Goal: Communication & Community: Answer question/provide support

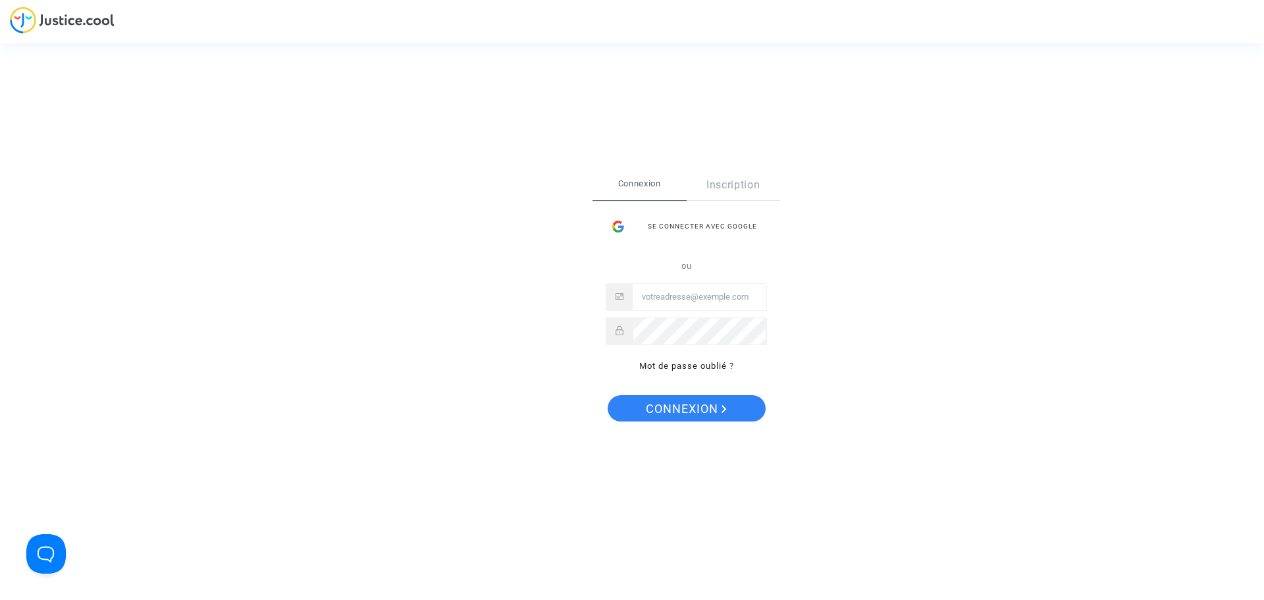
click at [646, 301] on input "Email" at bounding box center [700, 297] width 134 height 26
type input "[EMAIL_ADDRESS][DOMAIN_NAME]"
click at [629, 323] on div at bounding box center [686, 331] width 161 height 28
click at [646, 403] on span "Connexion" at bounding box center [686, 409] width 81 height 28
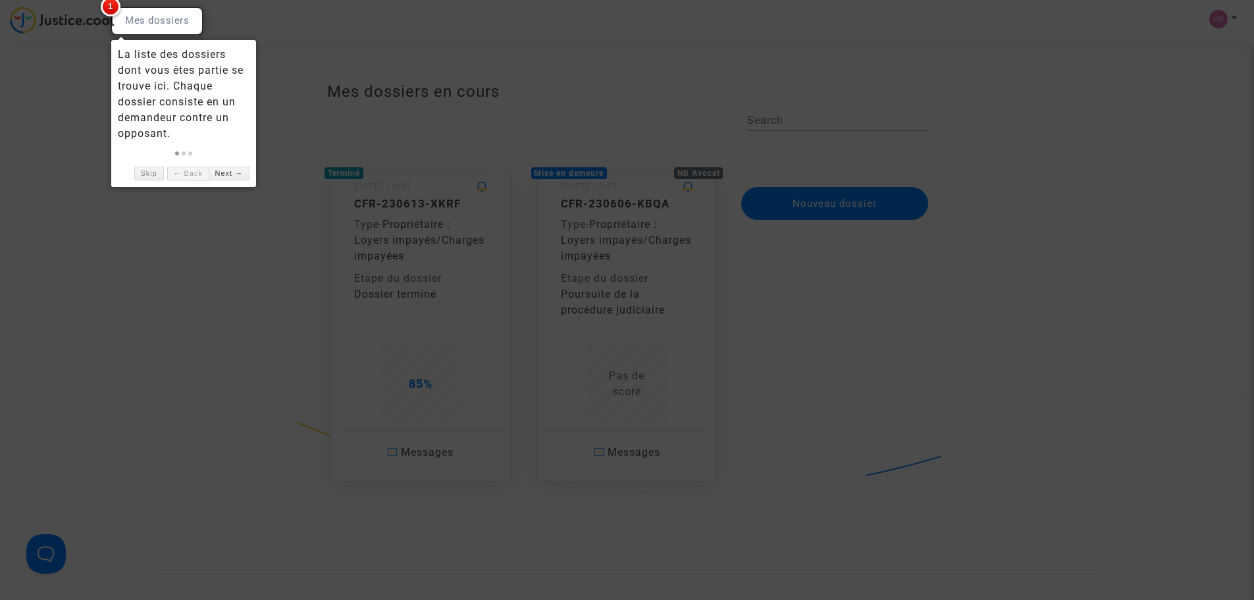
click at [311, 45] on div at bounding box center [627, 300] width 1254 height 600
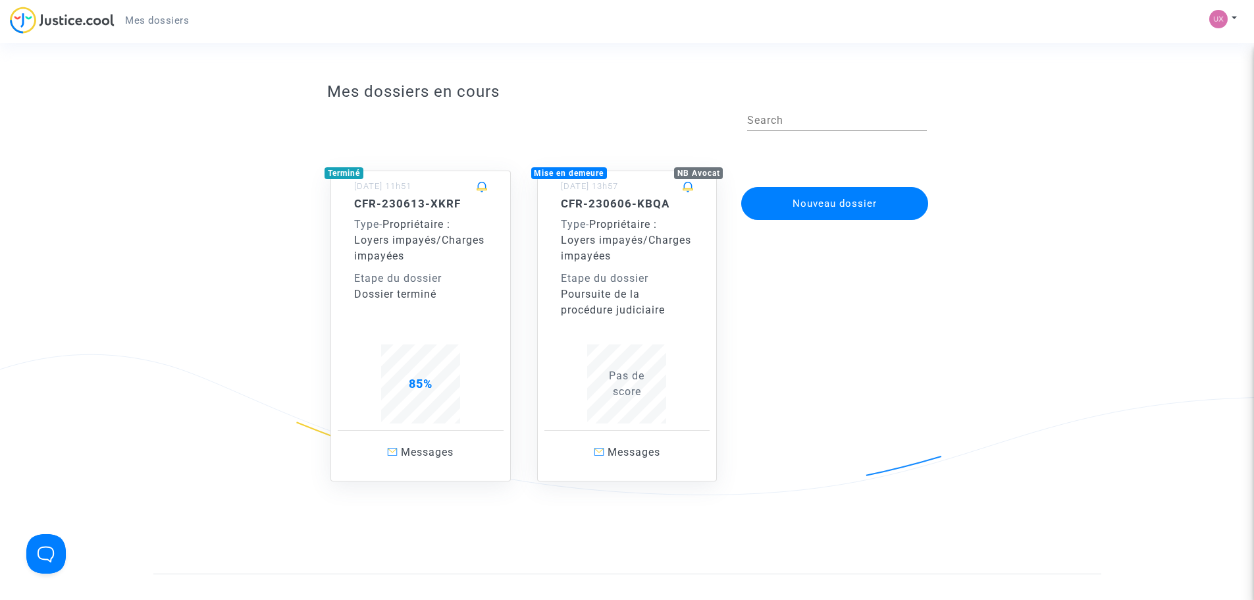
click at [603, 267] on div "CFR-230606-KBQA Type - Propriétaire : Loyers impayés/Charges impayées Etape du …" at bounding box center [627, 257] width 133 height 121
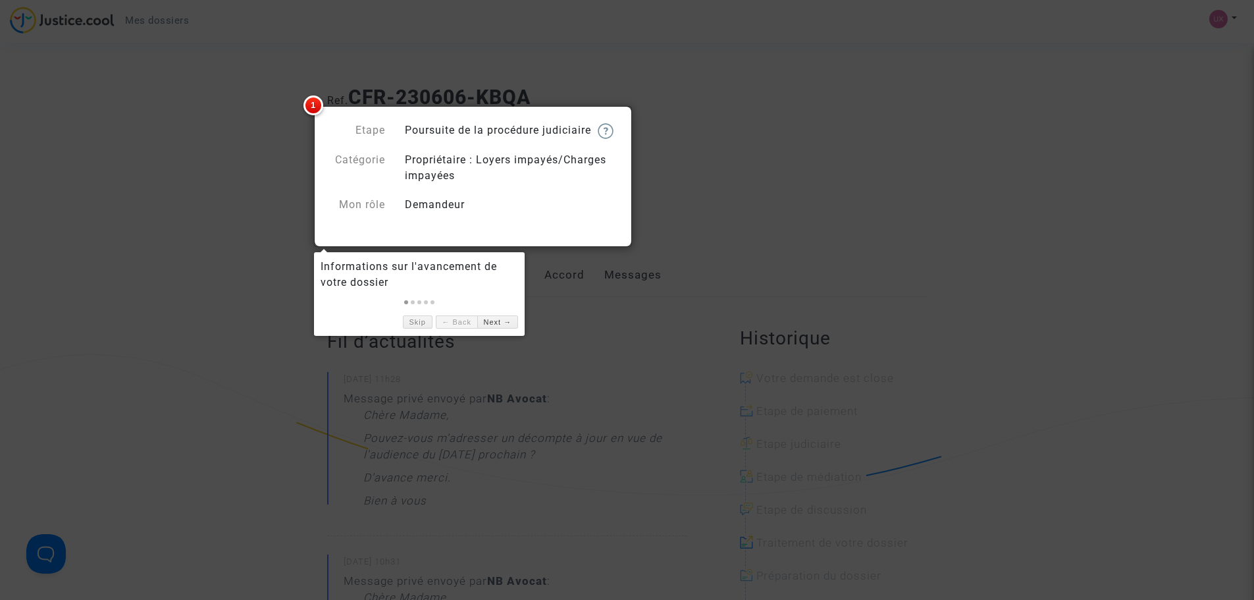
click at [384, 280] on div "Informations sur l'avancement de votre dossier" at bounding box center [419, 275] width 197 height 32
click at [775, 203] on div at bounding box center [627, 300] width 1254 height 600
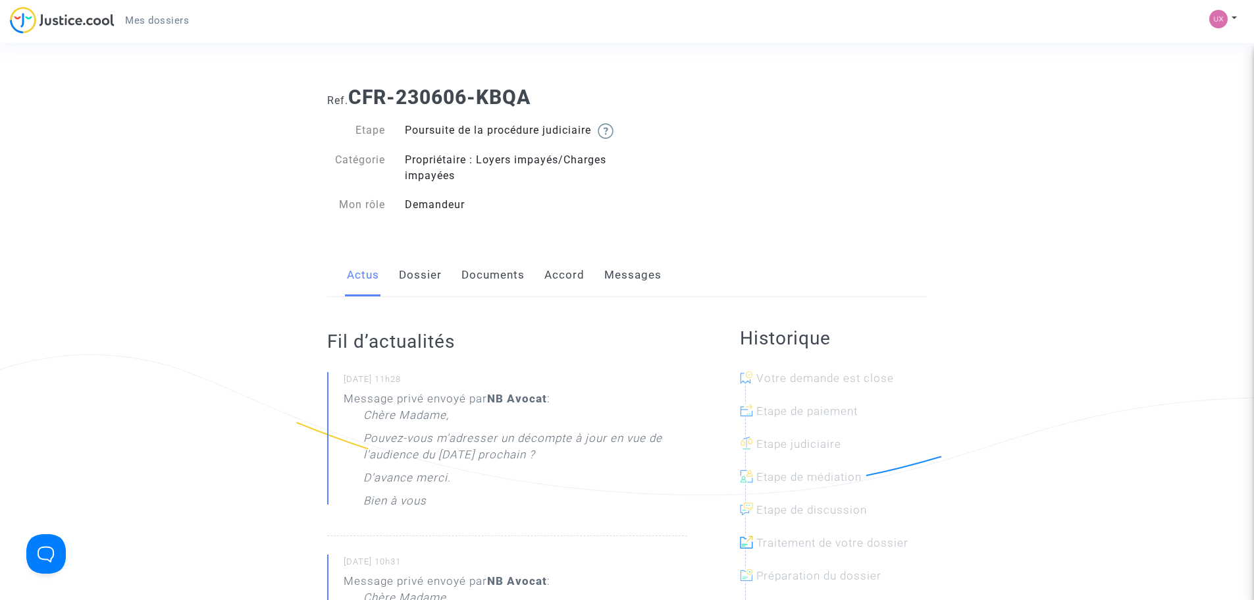
click at [621, 290] on link "Messages" at bounding box center [632, 274] width 57 height 43
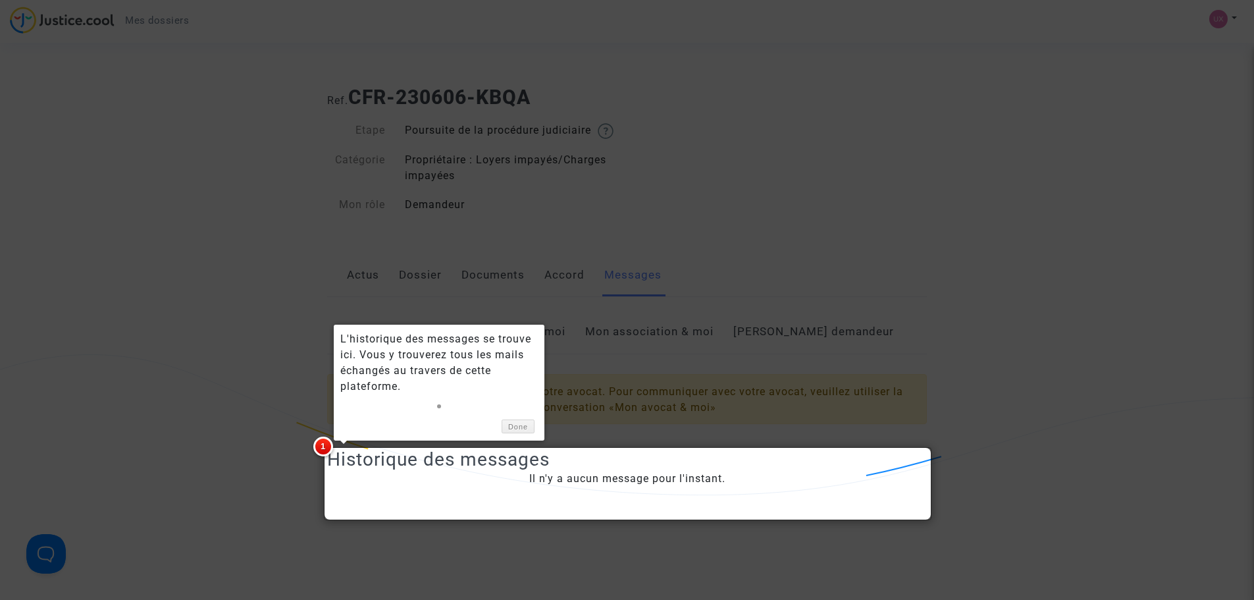
click at [788, 315] on div at bounding box center [627, 300] width 1254 height 600
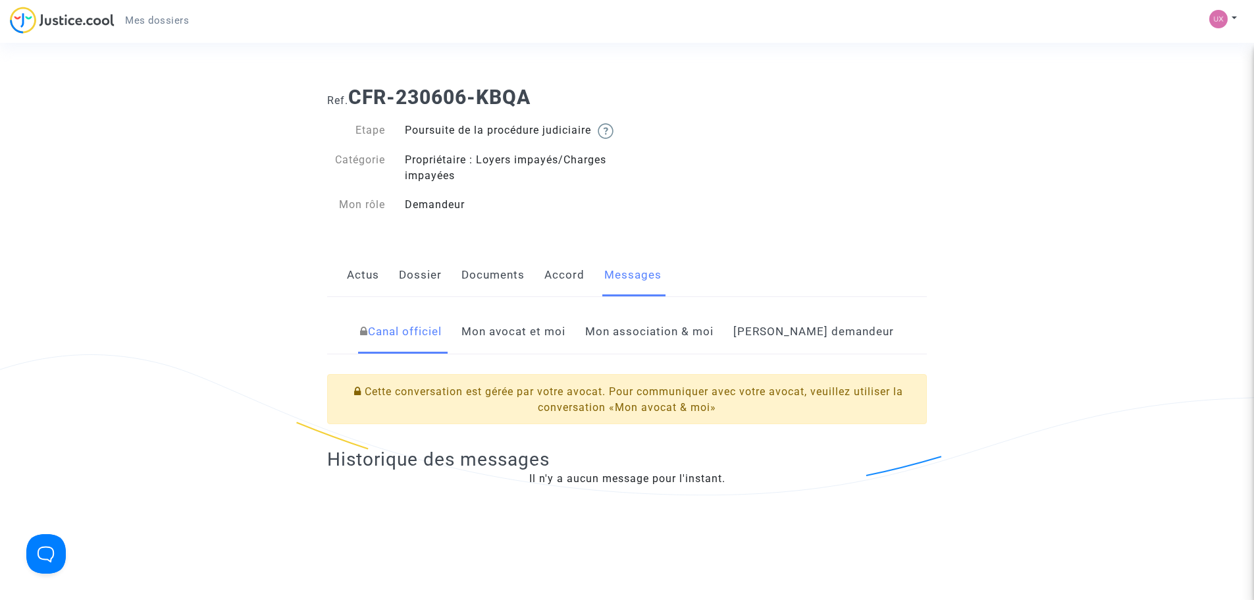
click at [559, 345] on link "Mon avocat et moi" at bounding box center [513, 331] width 104 height 43
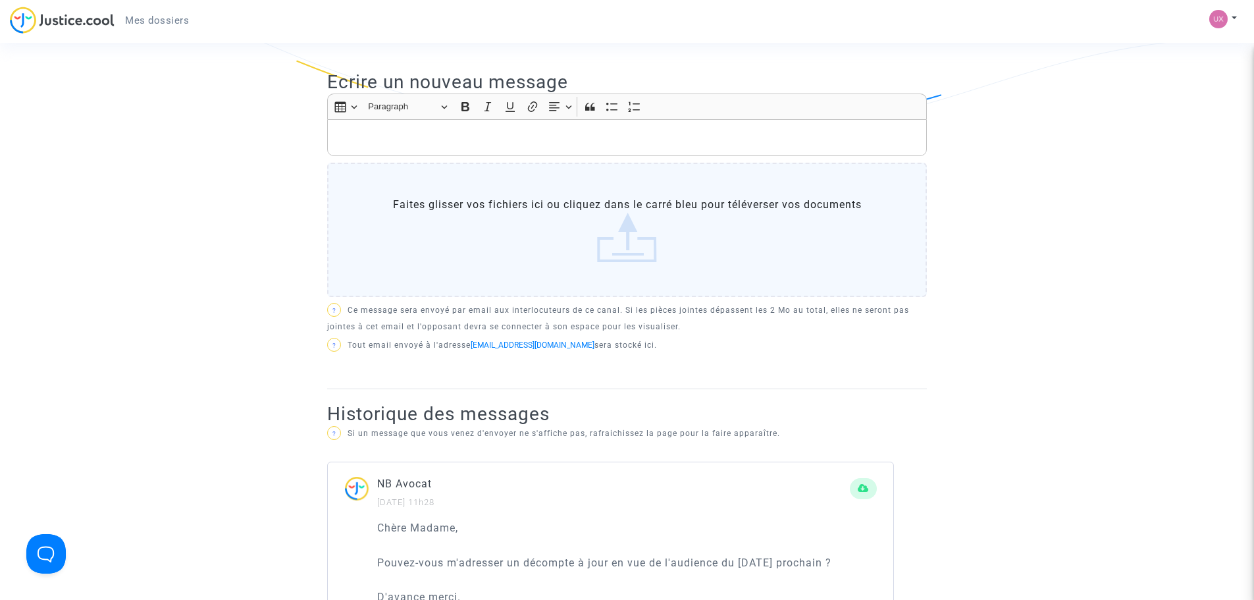
scroll to position [329, 0]
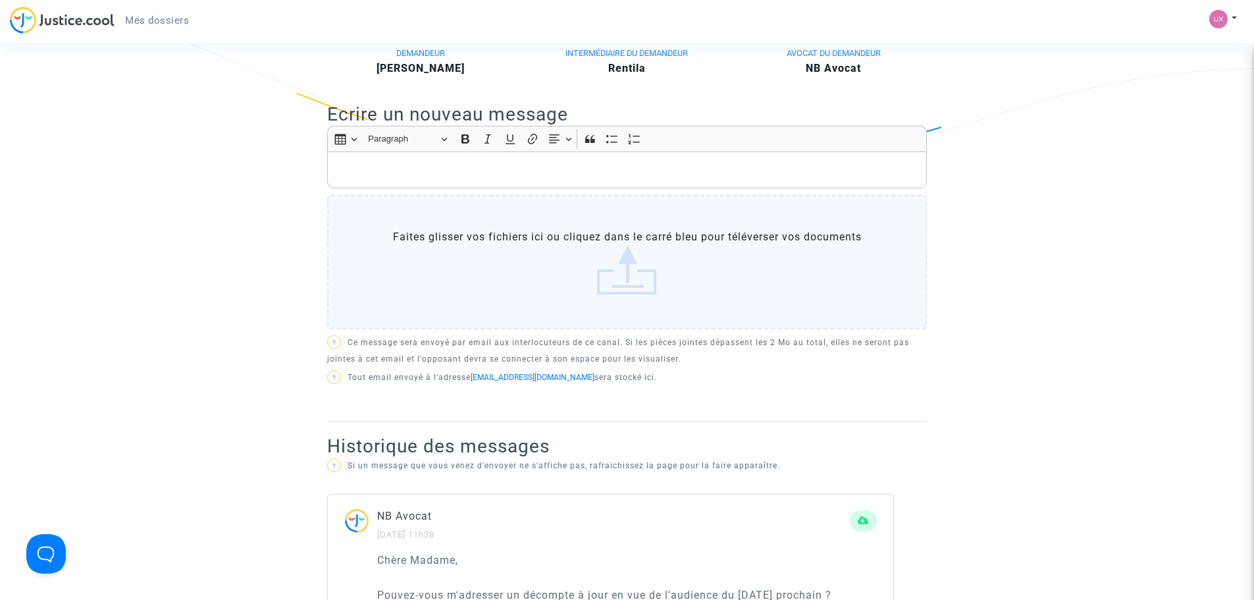
click at [370, 250] on label "Faites glisser vos fichiers ici ou cliquez dans le carré bleu pour téléverser v…" at bounding box center [627, 262] width 600 height 134
click at [0, 0] on input "Faites glisser vos fichiers ici ou cliquez dans le carré bleu pour téléverser v…" at bounding box center [0, 0] width 0 height 0
click at [360, 178] on p "Rich Text Editor, main" at bounding box center [627, 170] width 586 height 16
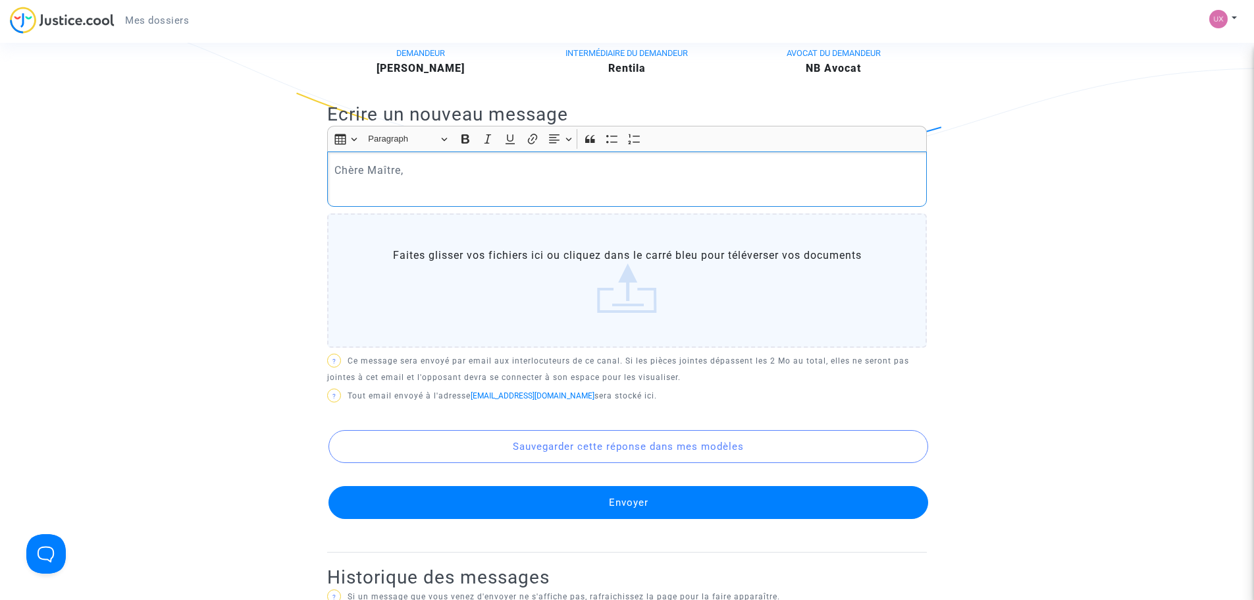
click at [342, 197] on p "Rich Text Editor, main" at bounding box center [627, 188] width 586 height 16
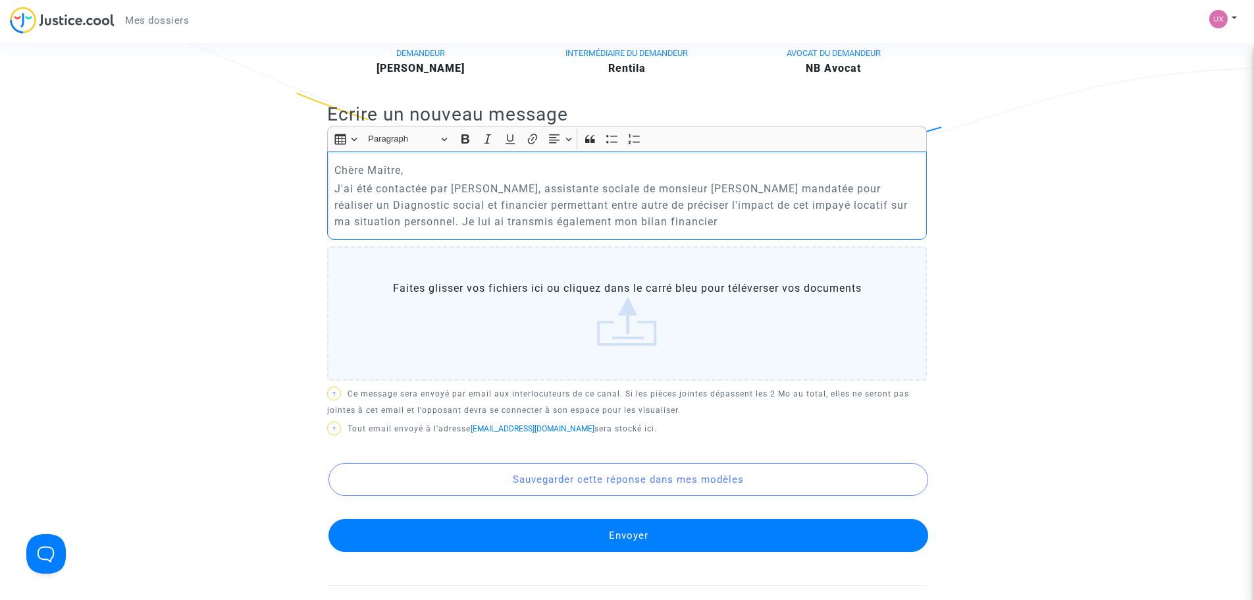
click at [720, 230] on p "J'ai été contactée par [PERSON_NAME], assistante sociale de monsieur [PERSON_NA…" at bounding box center [627, 204] width 586 height 49
click at [415, 178] on p "Chère Maître," at bounding box center [627, 170] width 586 height 16
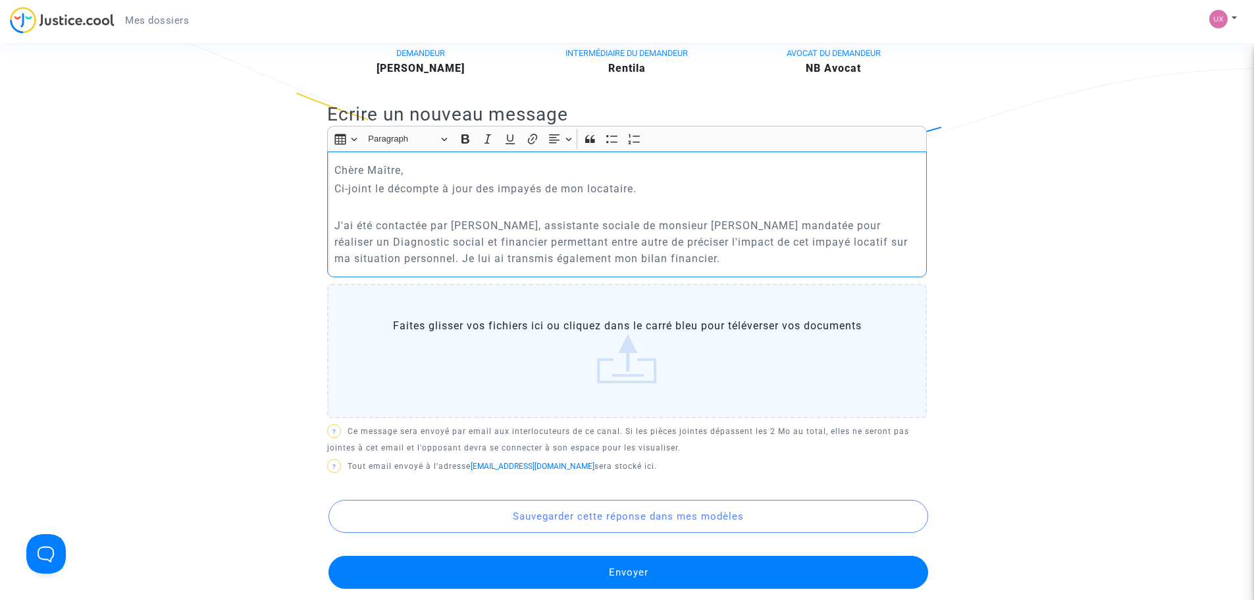
click at [340, 257] on p "J'ai été contactée par [PERSON_NAME], assistante sociale de monsieur [PERSON_NA…" at bounding box center [627, 241] width 586 height 49
click at [787, 267] on p "Par ailleurs j'ai été contactée par [PERSON_NAME], assistante sociale de monsie…" at bounding box center [627, 241] width 586 height 49
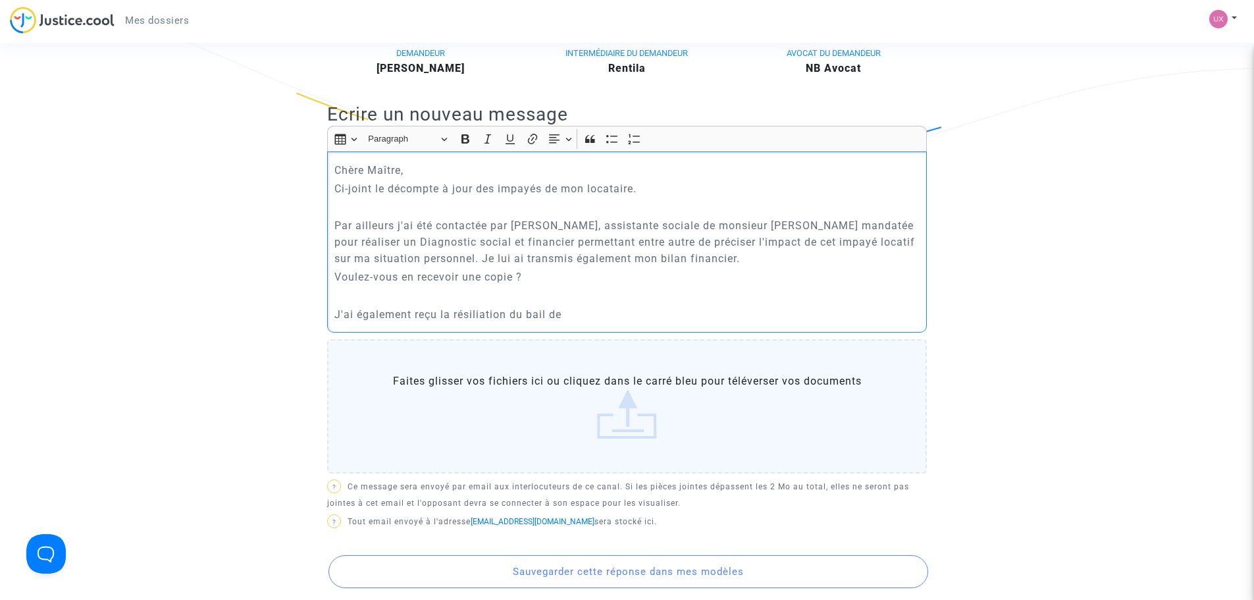
click at [792, 256] on p "Par ailleurs j'ai été contactée par [PERSON_NAME], assistante sociale de monsie…" at bounding box center [627, 241] width 586 height 49
click at [577, 323] on p "J'ai également reçu la résiliation du bail de" at bounding box center [627, 314] width 586 height 16
click at [697, 323] on p "J'ai également reçu la résiliation du bail de Mr et Mme GACONNET Een date" at bounding box center [627, 314] width 586 height 16
drag, startPoint x: 728, startPoint y: 346, endPoint x: 764, endPoint y: 339, distance: 36.8
click at [731, 323] on p "J'ai également reçu la résiliation du bail de Mr et Mme GACONNET en date" at bounding box center [627, 314] width 586 height 16
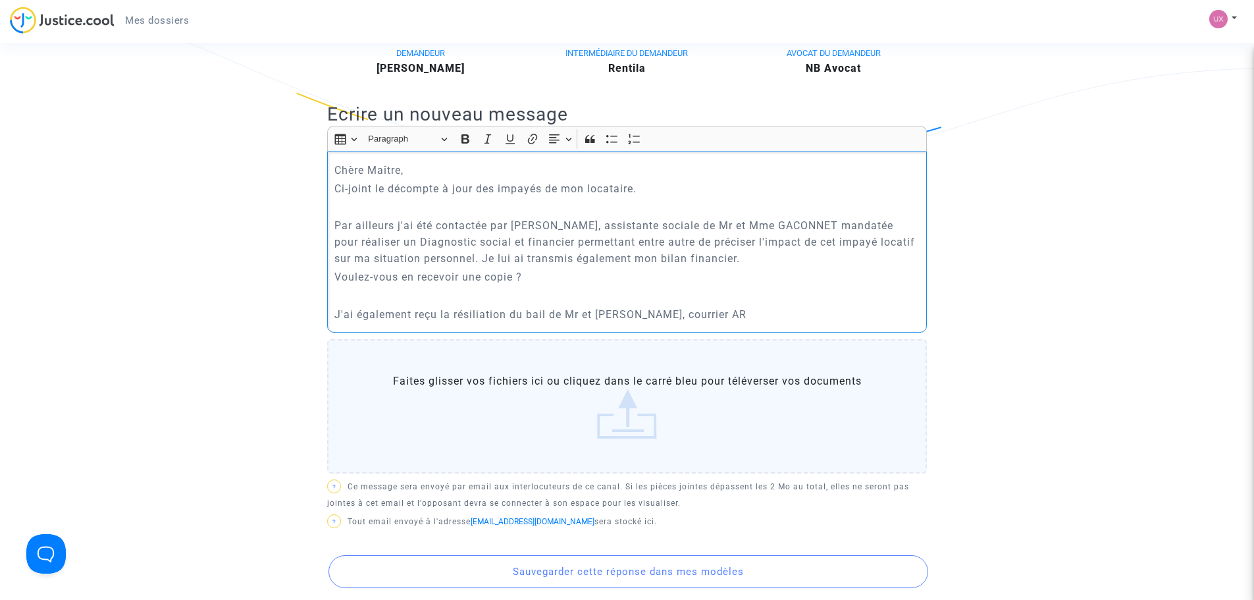
click at [769, 323] on p "J'ai également reçu la résiliation du bail de Mr et [PERSON_NAME], courrier AR" at bounding box center [627, 314] width 586 height 16
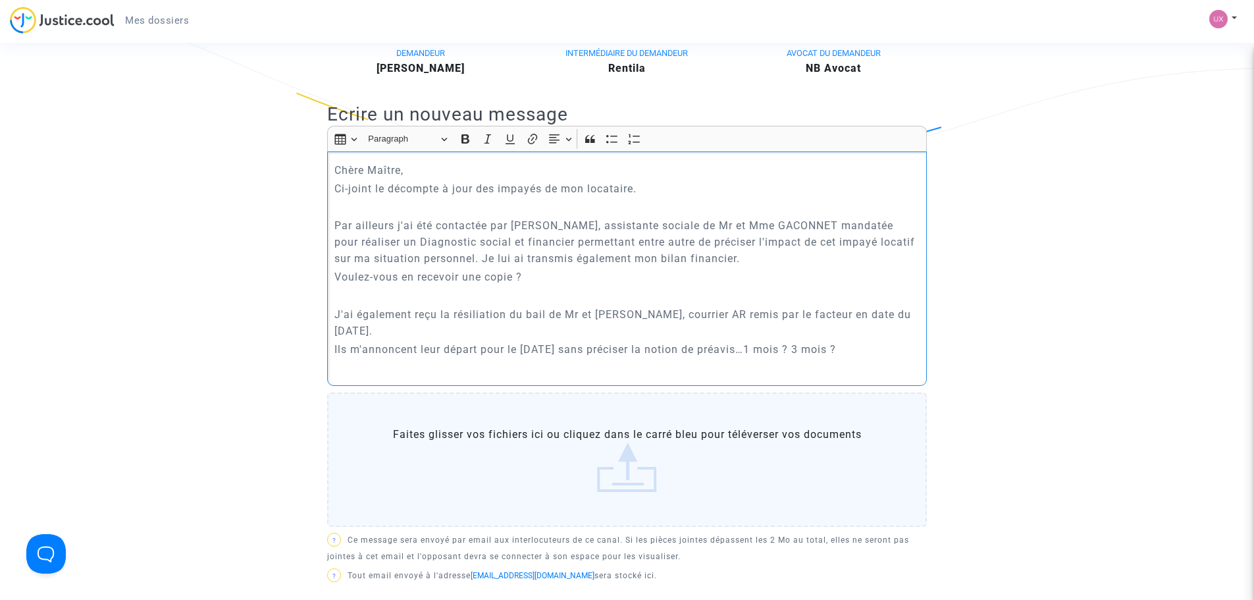
click at [418, 339] on p "J'ai également reçu la résiliation du bail de Mr et [PERSON_NAME], courrier AR …" at bounding box center [627, 322] width 586 height 33
click at [396, 259] on p "Par ailleurs j'ai été contactée par [PERSON_NAME], assistante sociale de Mr et …" at bounding box center [627, 241] width 586 height 49
click at [634, 267] on p "Par ailleurs, début août, j'ai été contactée par [PERSON_NAME], assistante soci…" at bounding box center [627, 241] width 586 height 49
click at [414, 285] on p "Voulez-vous en recevoir une copie ?" at bounding box center [627, 277] width 586 height 16
click at [483, 285] on p "Voulez-vous les recevoir une copie ?" at bounding box center [627, 277] width 586 height 16
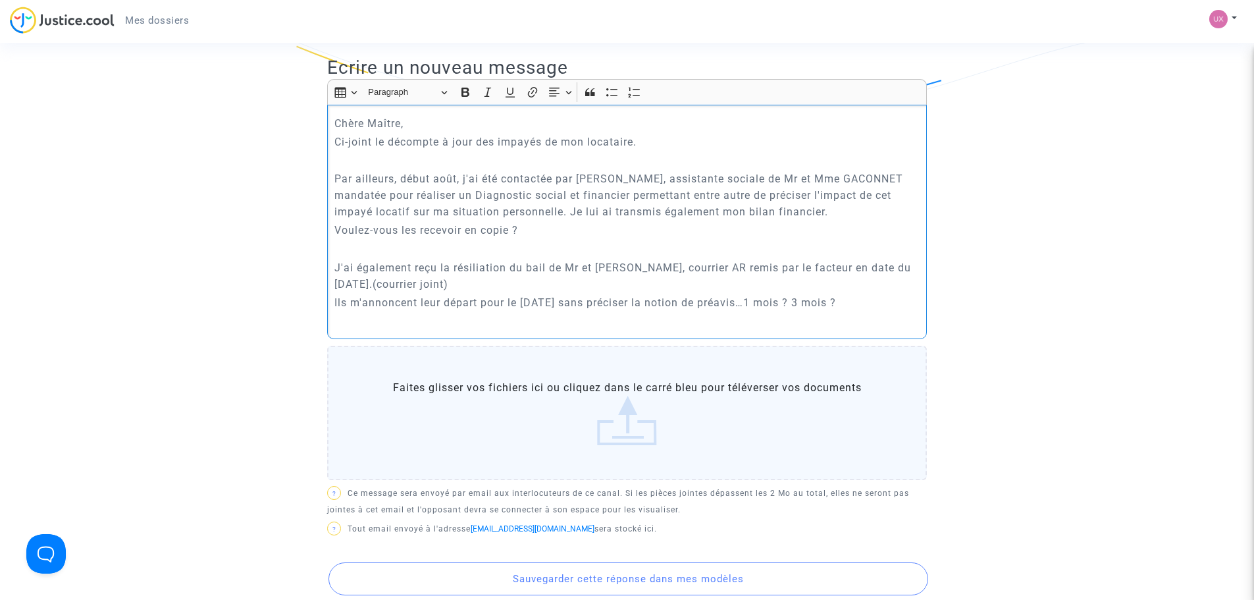
scroll to position [395, 0]
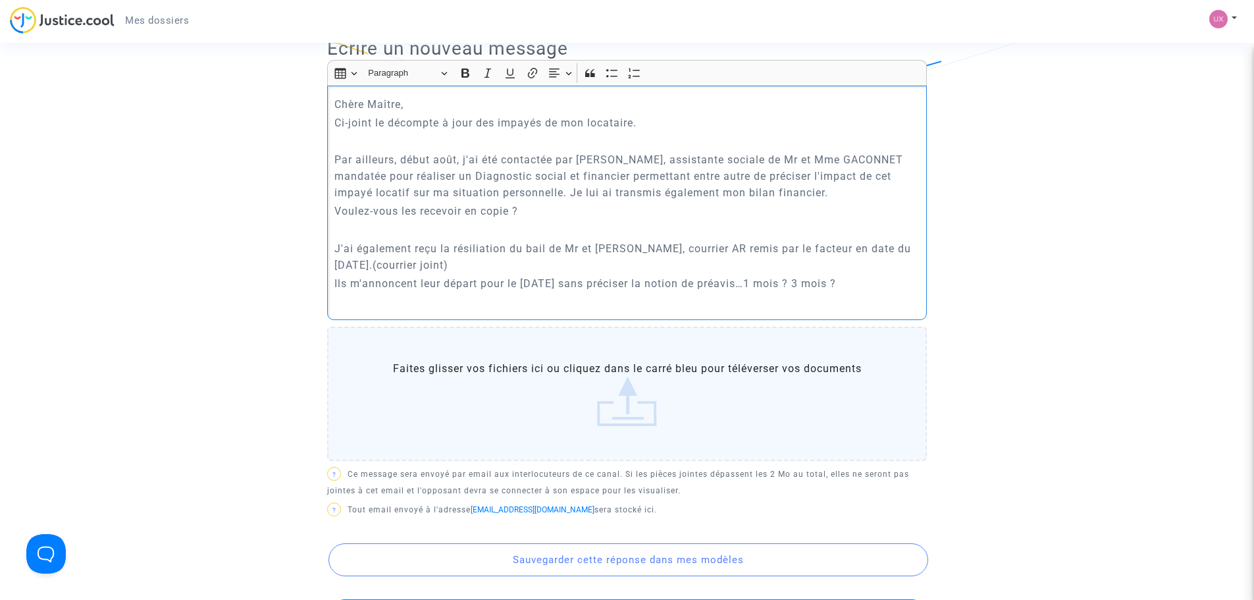
click at [351, 310] on p "Rich Text Editor, main" at bounding box center [627, 302] width 586 height 16
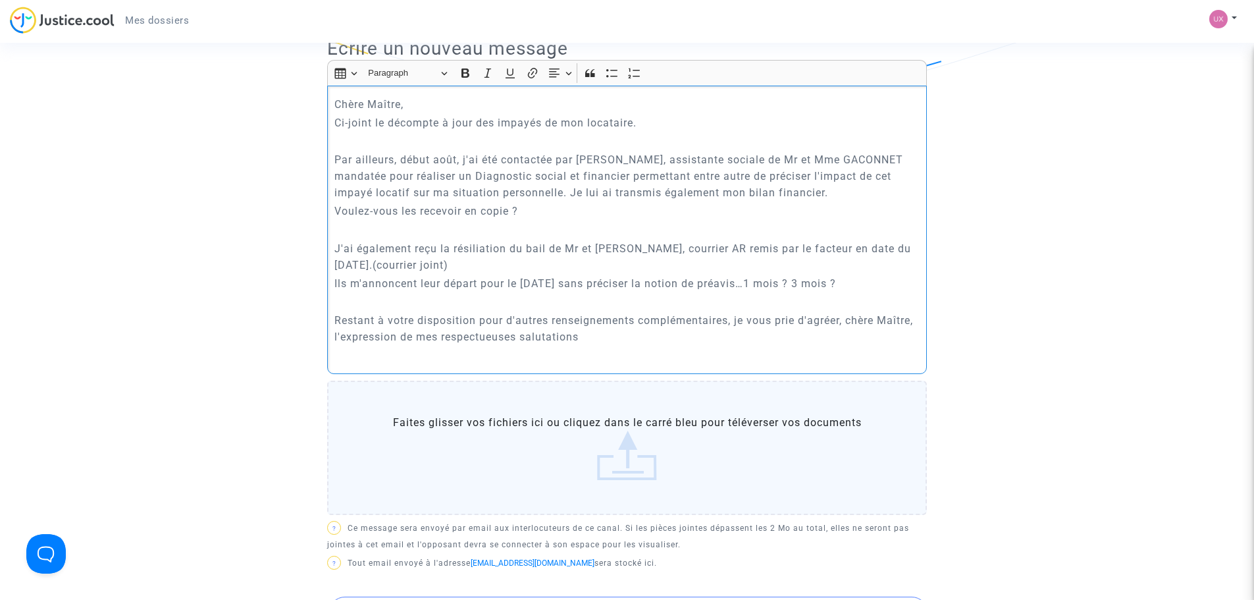
click at [584, 345] on p "Restant à votre disposition pour d'autres renseignements complémentaires, je vo…" at bounding box center [627, 328] width 586 height 33
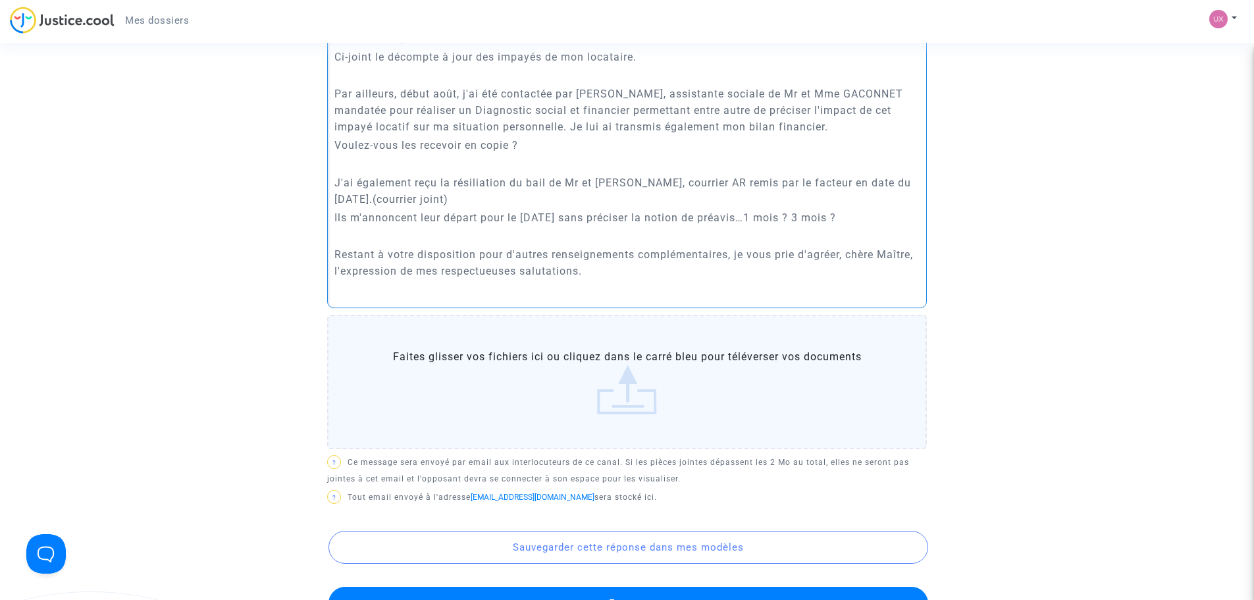
click at [607, 428] on label "Faites glisser vos fichiers ici ou cliquez dans le carré bleu pour téléverser v…" at bounding box center [627, 382] width 600 height 134
click at [0, 0] on input "Faites glisser vos fichiers ici ou cliquez dans le carré bleu pour téléverser v…" at bounding box center [0, 0] width 0 height 0
click at [613, 427] on label "Faites glisser vos fichiers ici ou cliquez dans le carré bleu pour téléverser v…" at bounding box center [627, 382] width 600 height 134
click at [0, 0] on input "Faites glisser vos fichiers ici ou cliquez dans le carré bleu pour téléverser v…" at bounding box center [0, 0] width 0 height 0
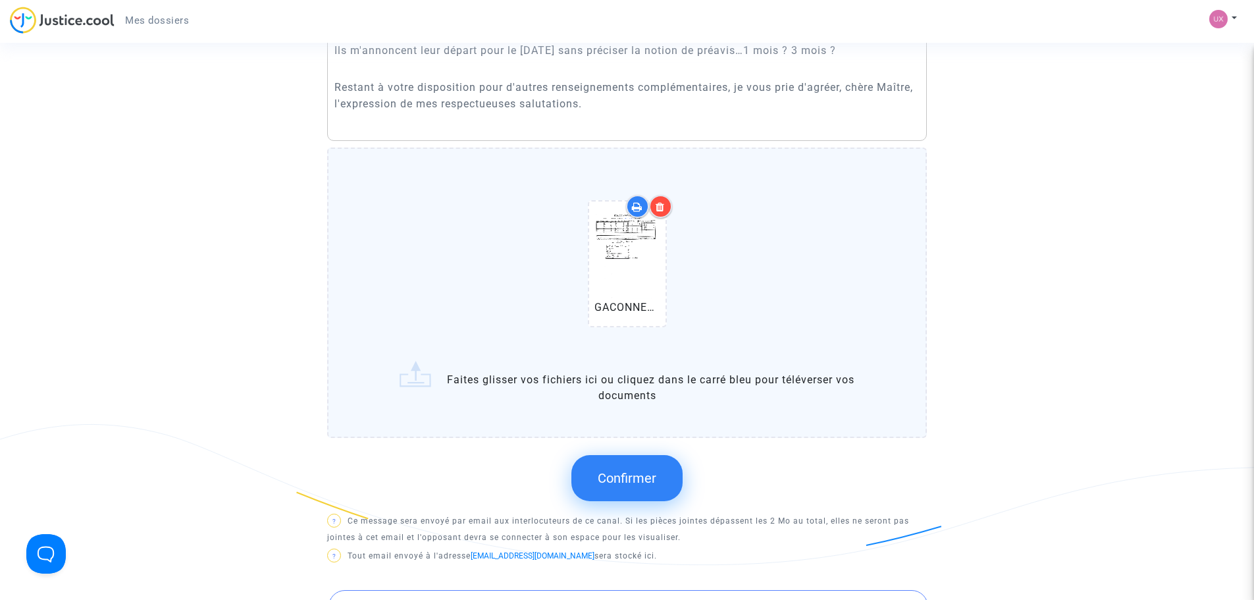
scroll to position [658, 0]
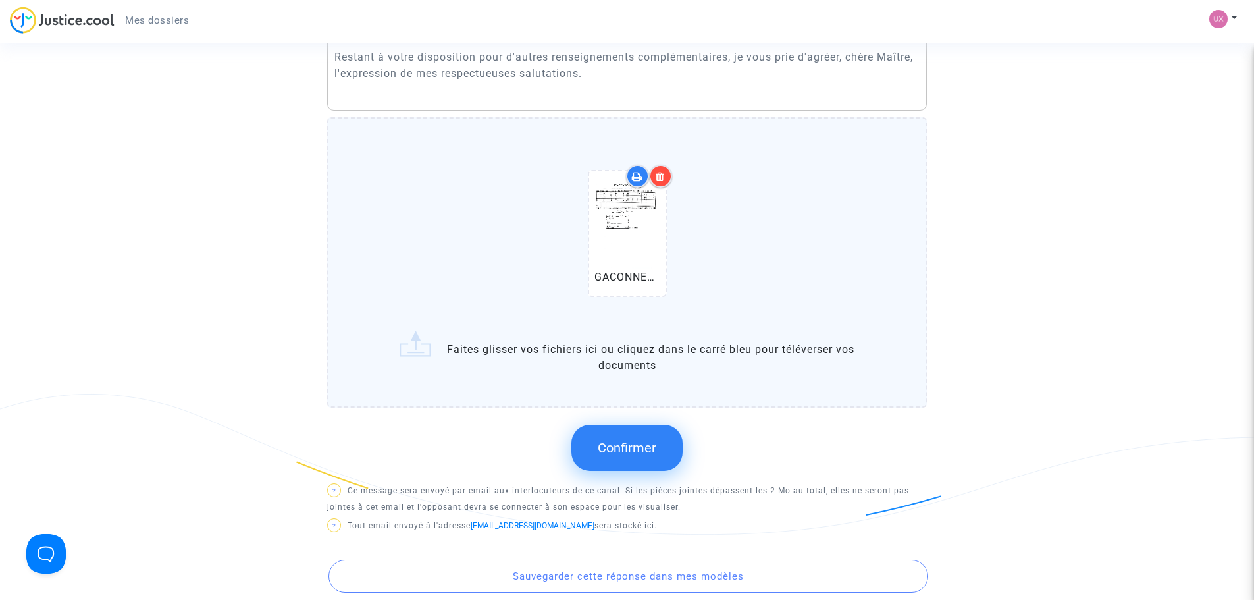
click at [428, 371] on label "GACONNET Impayes au 4 ao_20250804184715.pdf Faites glisser vos fichiers ici ou …" at bounding box center [627, 262] width 600 height 290
click at [0, 0] on input "GACONNET Impayes au 4 ao_20250804184715.pdf Faites glisser vos fichiers ici ou …" at bounding box center [0, 0] width 0 height 0
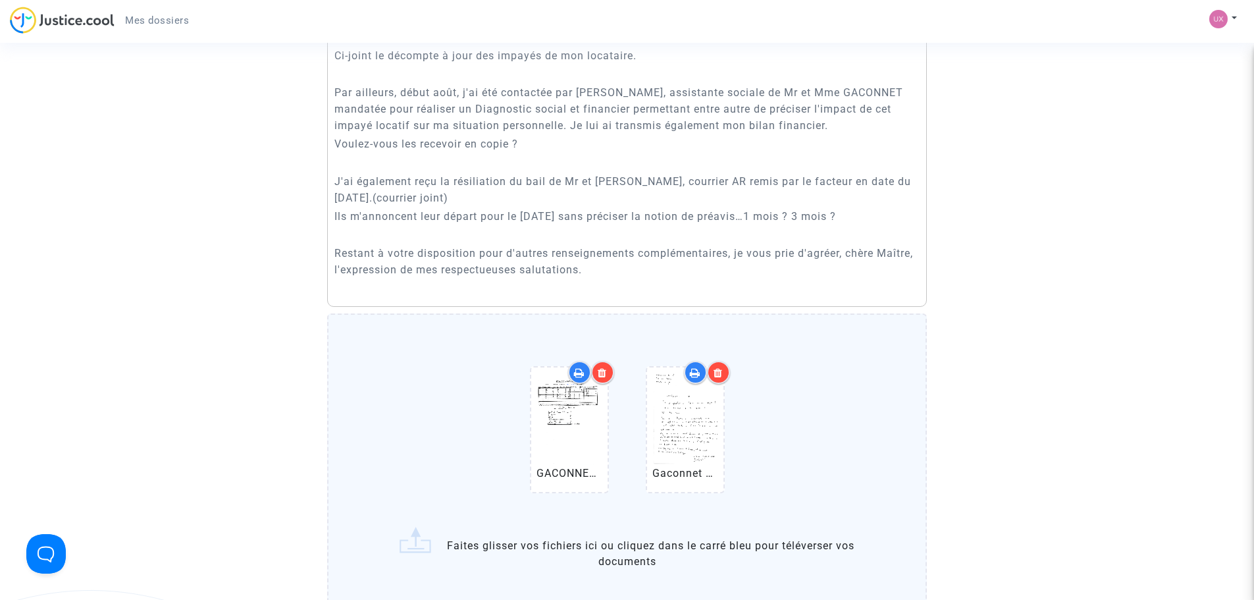
scroll to position [461, 0]
drag, startPoint x: 522, startPoint y: 176, endPoint x: 336, endPoint y: 185, distance: 186.5
click at [336, 153] on p "Voulez-vous les recevoir en copie ?" at bounding box center [627, 145] width 586 height 16
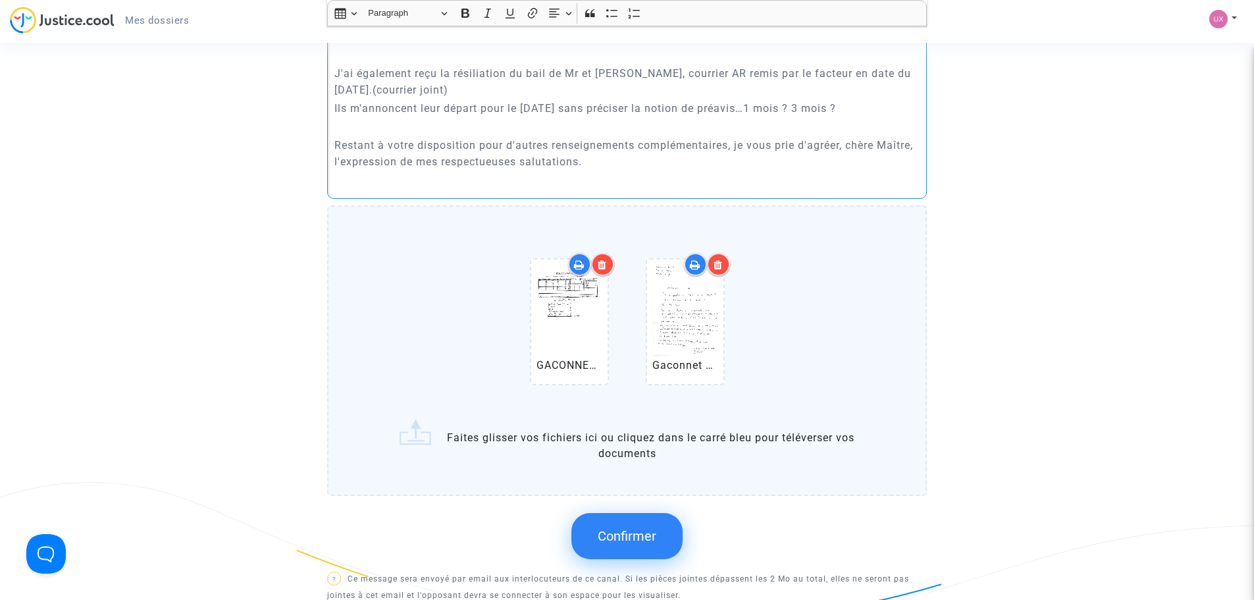
scroll to position [592, 0]
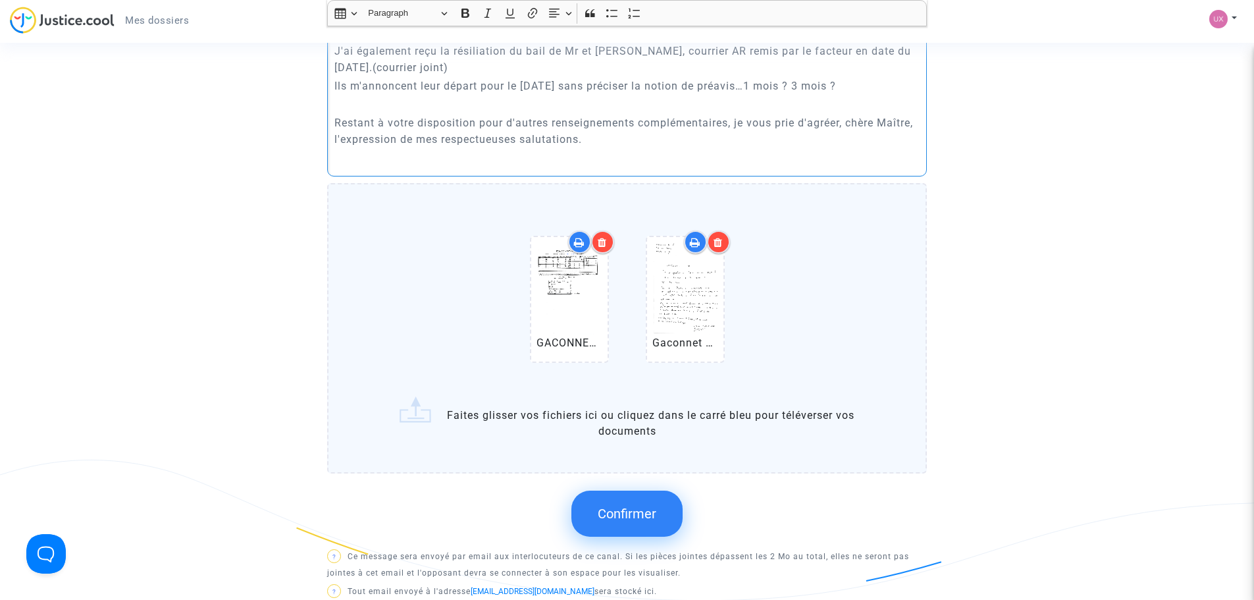
click at [409, 446] on label "GACONNET Impayes au 4 ao_20250804184715.pdf Gaconnet V.Resiliation b_2025081719…" at bounding box center [627, 328] width 600 height 290
click at [0, 0] on input "GACONNET Impayes au 4 ao_20250804184715.pdf Gaconnet V.Resiliation b_2025081719…" at bounding box center [0, 0] width 0 height 0
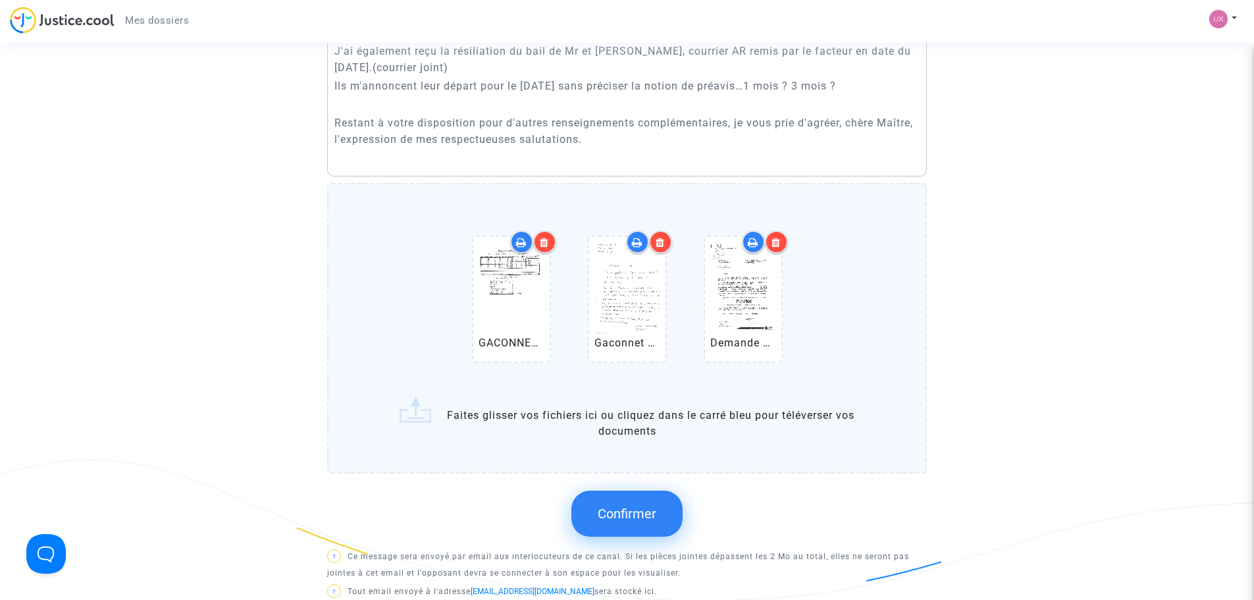
click at [527, 450] on label "GACONNET Impayes au 4 ao_20250804184715.pdf Gaconnet V.Resiliation b_2025081719…" at bounding box center [627, 328] width 600 height 290
click at [0, 0] on input "GACONNET Impayes au 4 ao_20250804184715.pdf Gaconnet V.Resiliation b_2025081719…" at bounding box center [0, 0] width 0 height 0
click at [421, 442] on label "GACONNET Impayes au 4 ao_20250804184715.pdf Gaconnet V.Resiliation b_2025081719…" at bounding box center [627, 328] width 600 height 290
click at [0, 0] on input "GACONNET Impayes au 4 ao_20250804184715.pdf Gaconnet V.Resiliation b_2025081719…" at bounding box center [0, 0] width 0 height 0
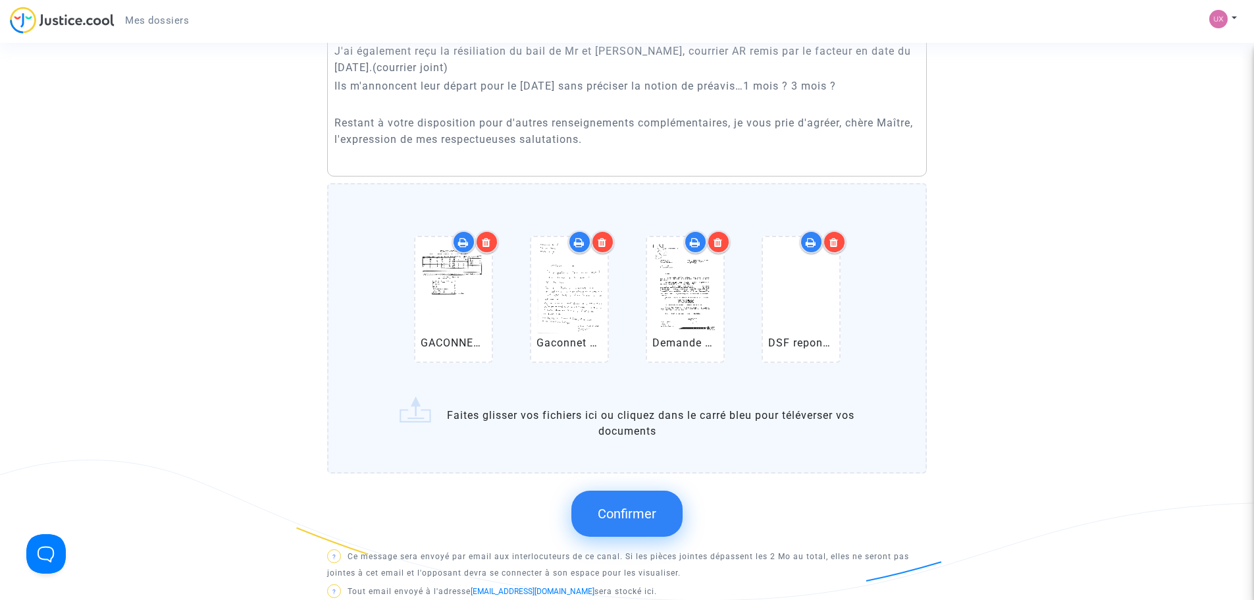
click at [407, 446] on label "GACONNET Impayes au 4 ao_20250804184715.pdf Gaconnet V.Resiliation b_2025081719…" at bounding box center [627, 328] width 600 height 290
click at [0, 0] on input "GACONNET Impayes au 4 ao_20250804184715.pdf Gaconnet V.Resiliation b_2025081719…" at bounding box center [0, 0] width 0 height 0
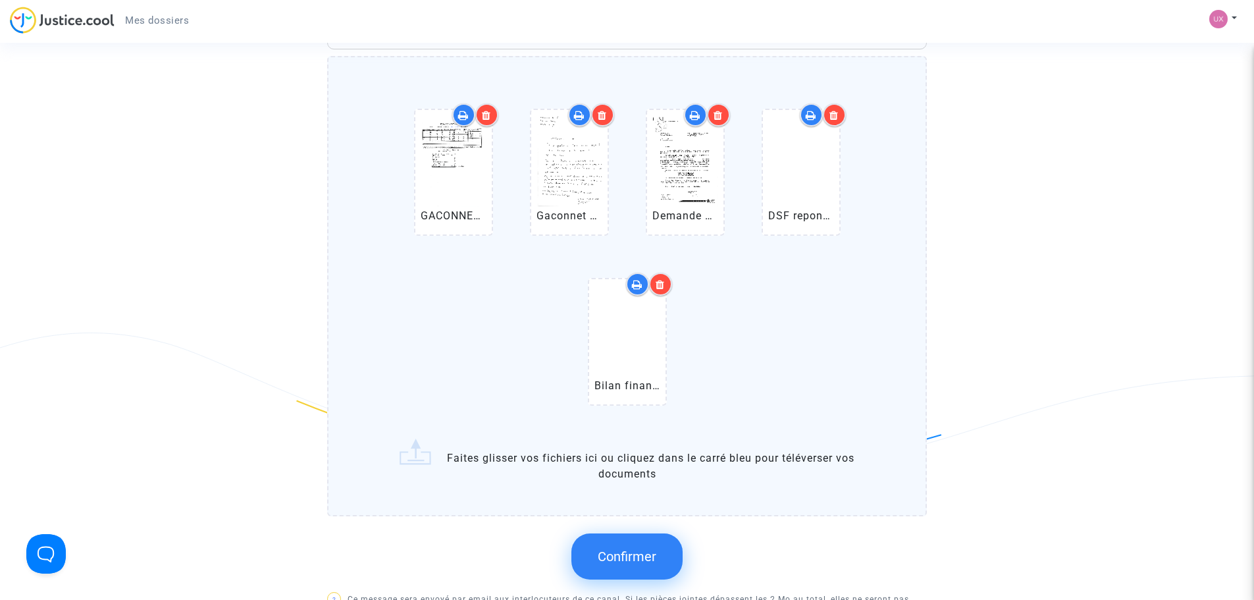
scroll to position [724, 0]
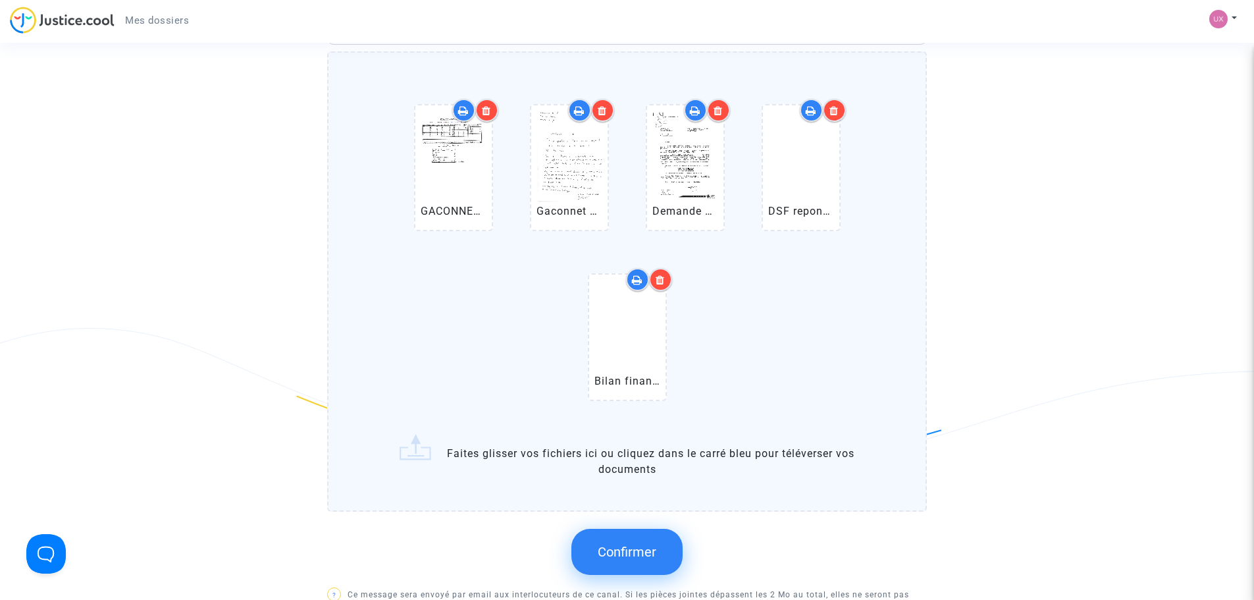
click at [438, 481] on label "GACONNET Impayes au 4 ao_20250804184715.pdf Gaconnet V.Resiliation b_2025081719…" at bounding box center [627, 281] width 600 height 460
click at [0, 0] on input "GACONNET Impayes au 4 ao_20250804184715.pdf Gaconnet V.Resiliation b_2025081719…" at bounding box center [0, 0] width 0 height 0
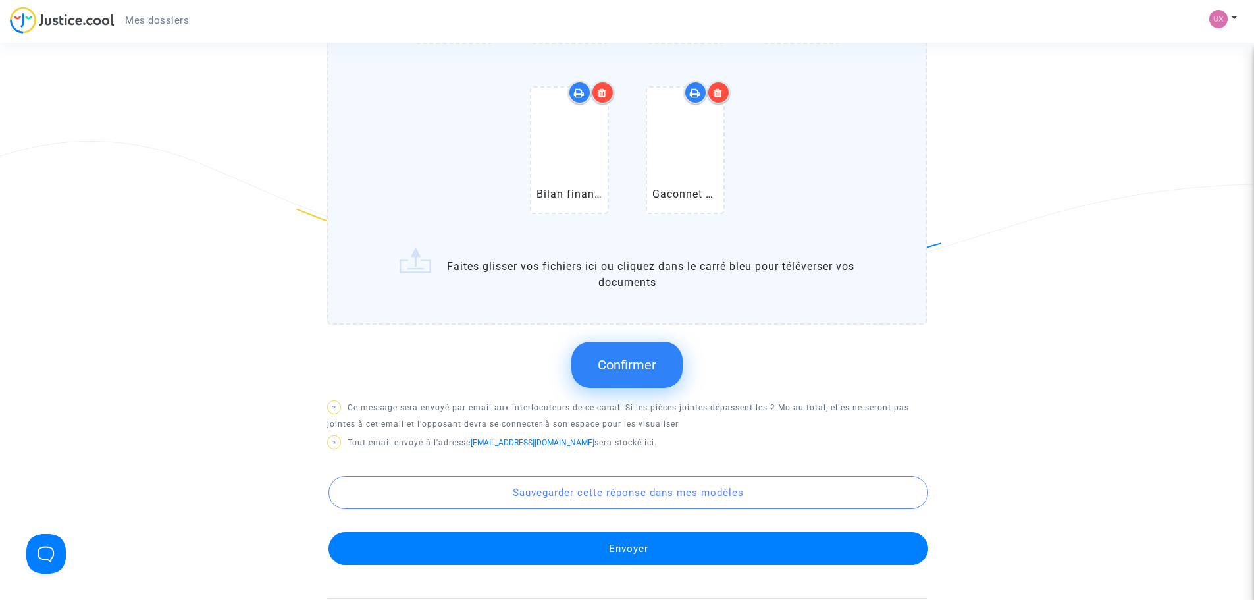
scroll to position [921, 0]
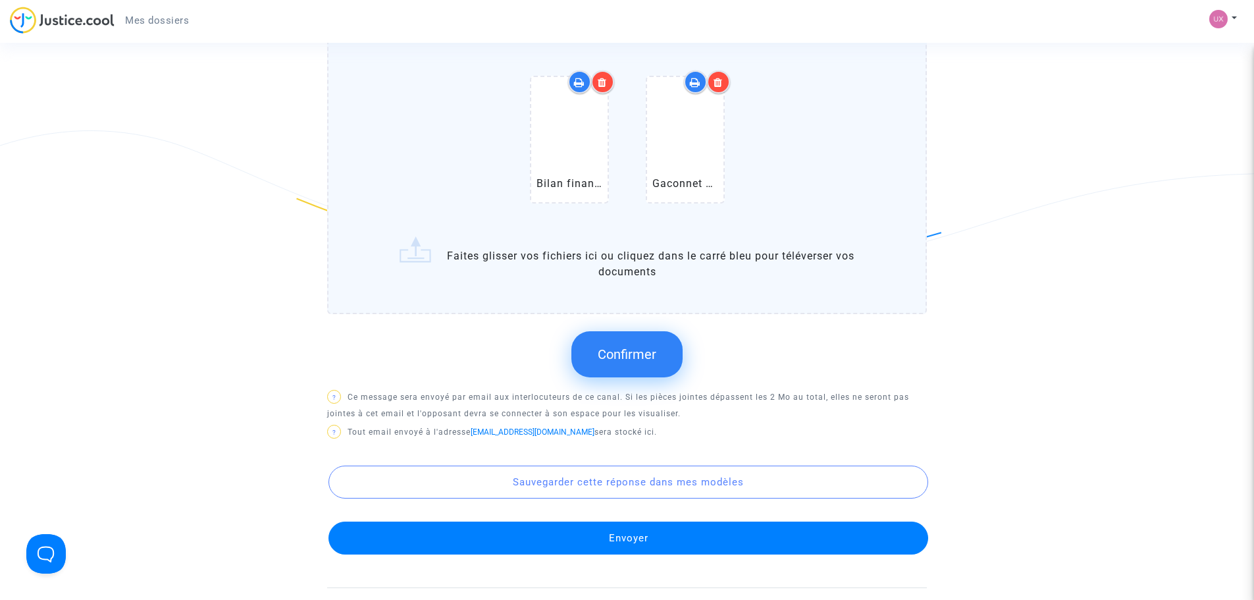
click at [650, 376] on button "Confirmer" at bounding box center [626, 354] width 111 height 46
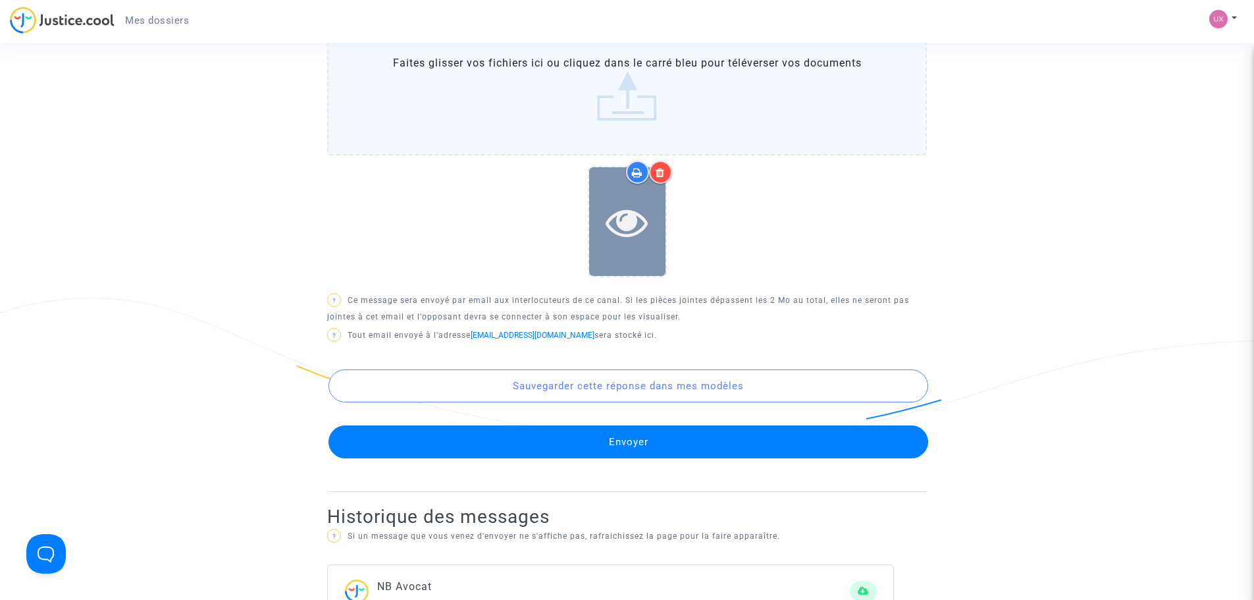
scroll to position [724, 0]
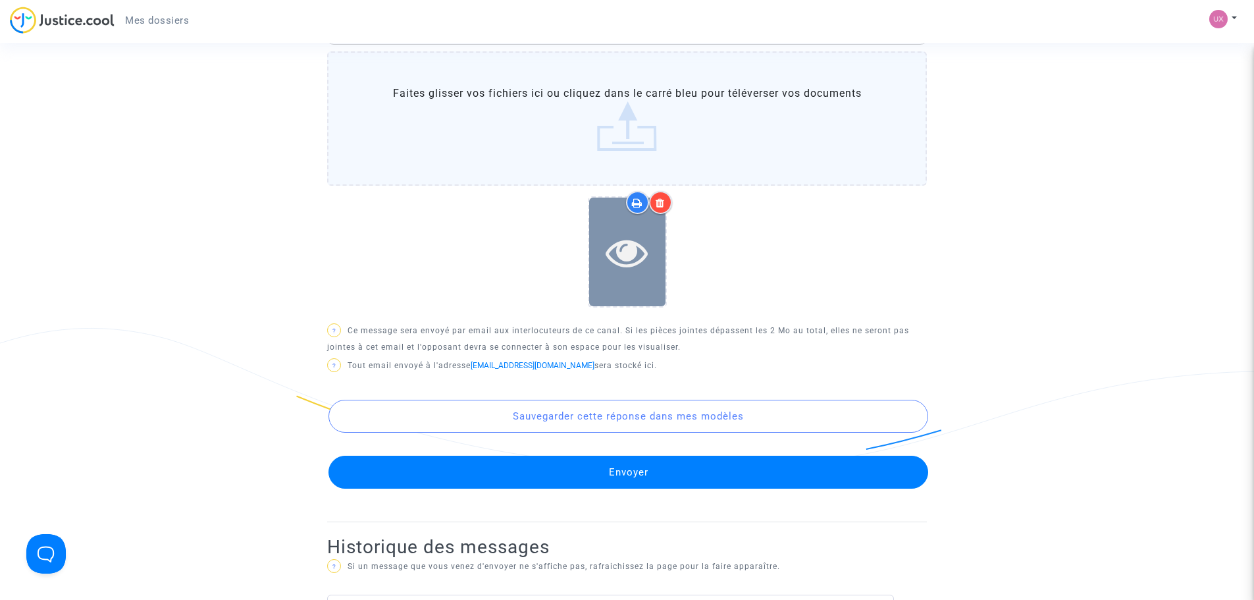
click at [620, 273] on icon at bounding box center [627, 252] width 43 height 42
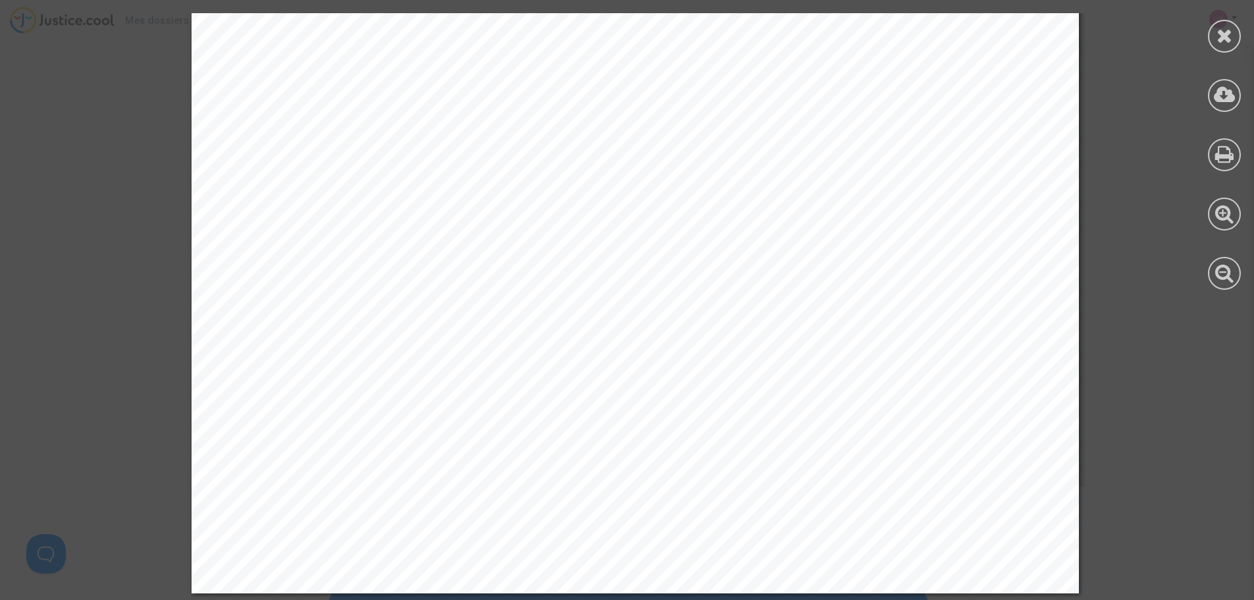
scroll to position [7902, 0]
drag, startPoint x: 627, startPoint y: 220, endPoint x: 556, endPoint y: 187, distance: 78.6
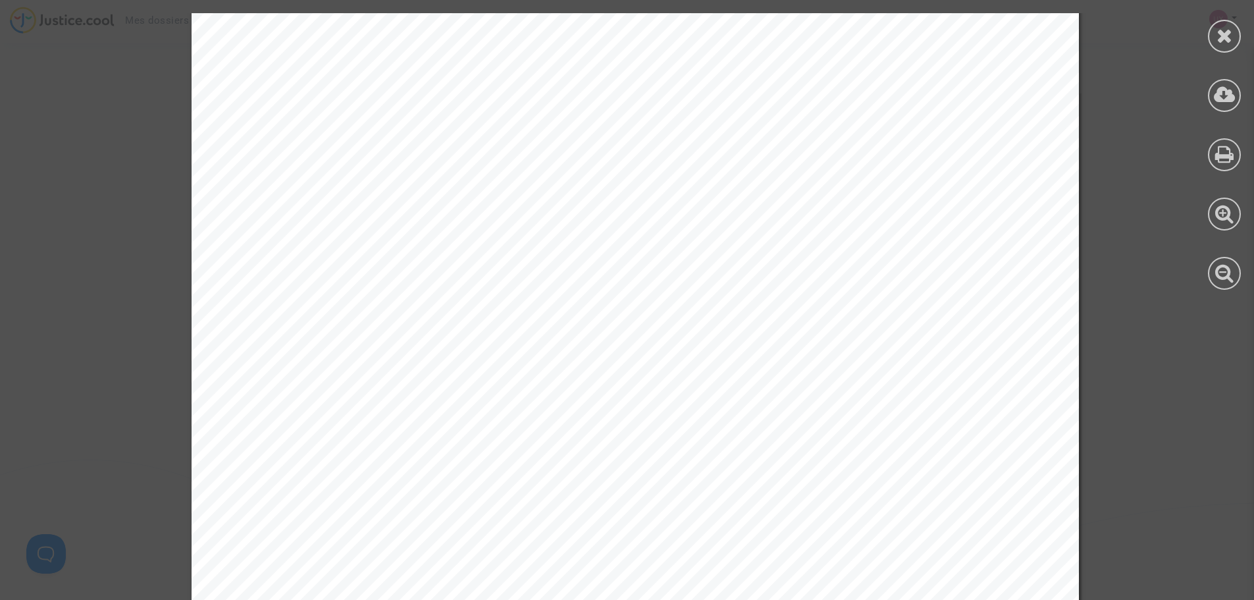
scroll to position [0, 0]
drag, startPoint x: 1221, startPoint y: 34, endPoint x: 1100, endPoint y: 2, distance: 124.5
click at [1221, 33] on icon at bounding box center [1224, 36] width 16 height 20
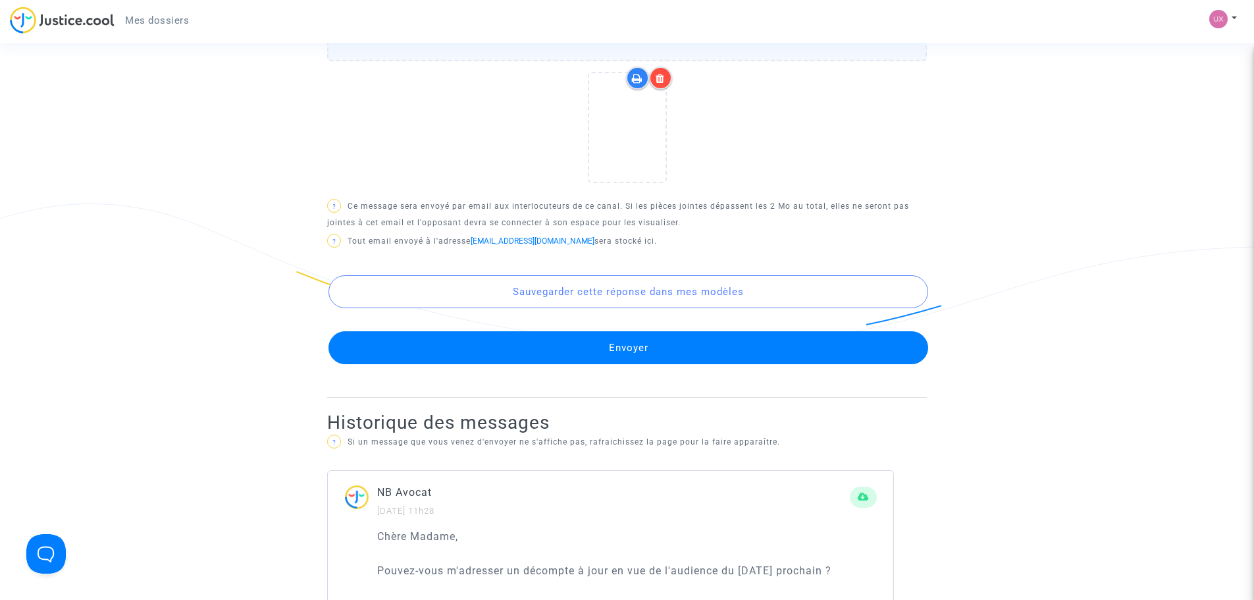
scroll to position [856, 0]
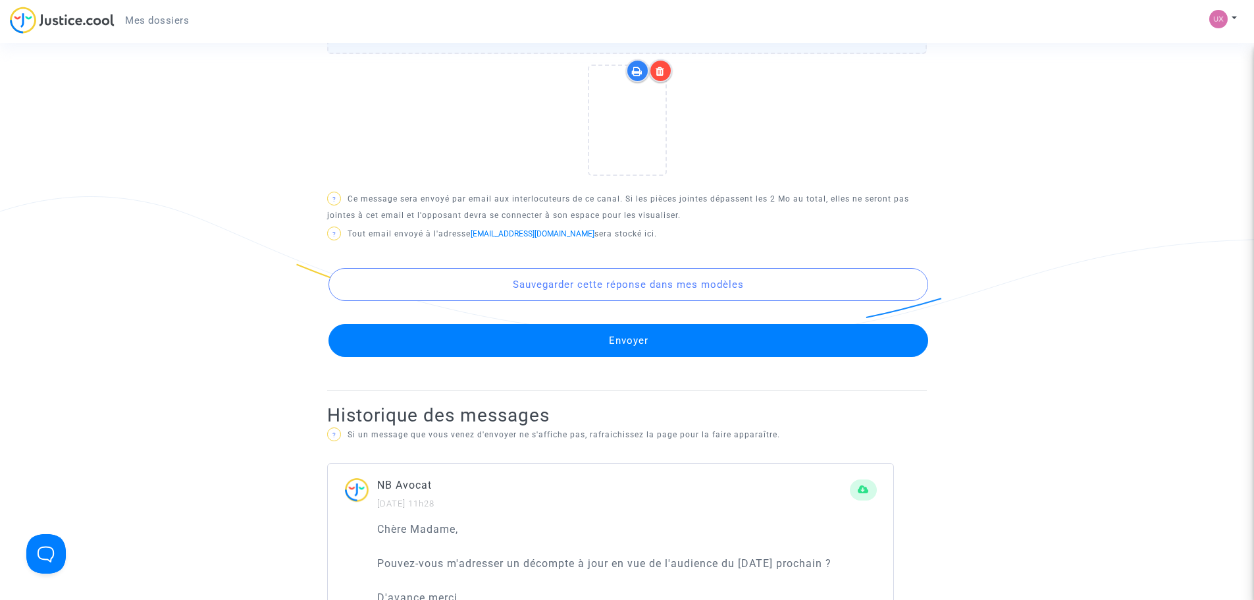
click at [581, 301] on button "Sauvegarder cette réponse dans mes modèles" at bounding box center [628, 284] width 600 height 33
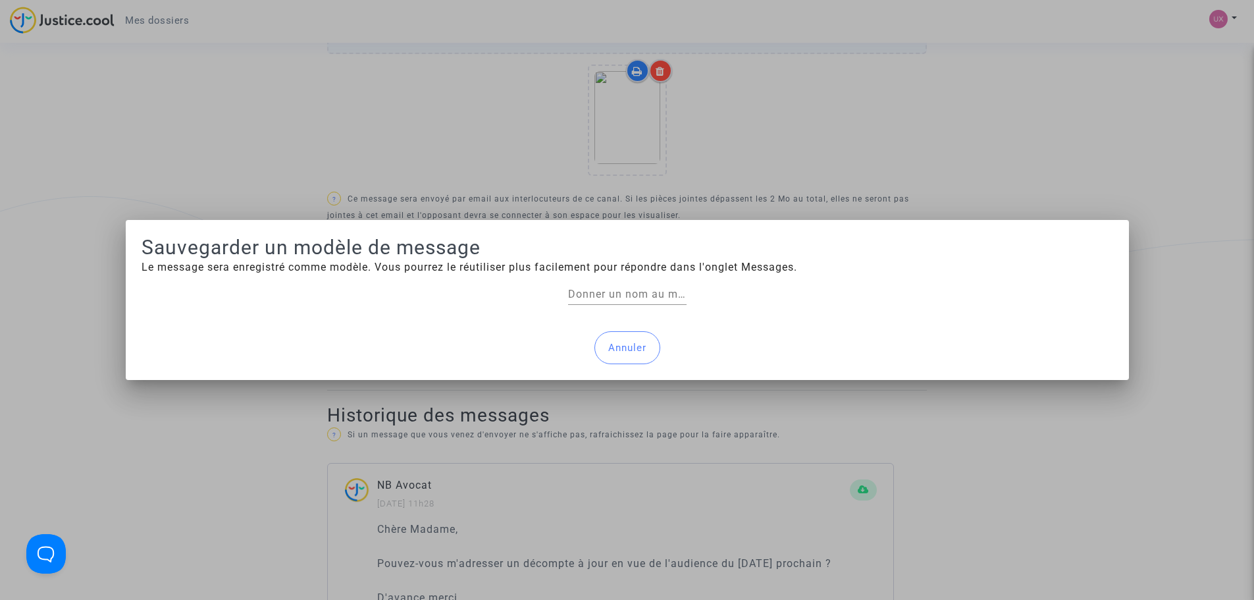
scroll to position [0, 0]
click at [578, 296] on input "Donner un nom au modèle" at bounding box center [627, 294] width 118 height 12
click at [575, 295] on input "Donner un nom au modèle" at bounding box center [627, 294] width 118 height 12
click at [584, 298] on input "Donner un nom au modèle" at bounding box center [627, 294] width 118 height 12
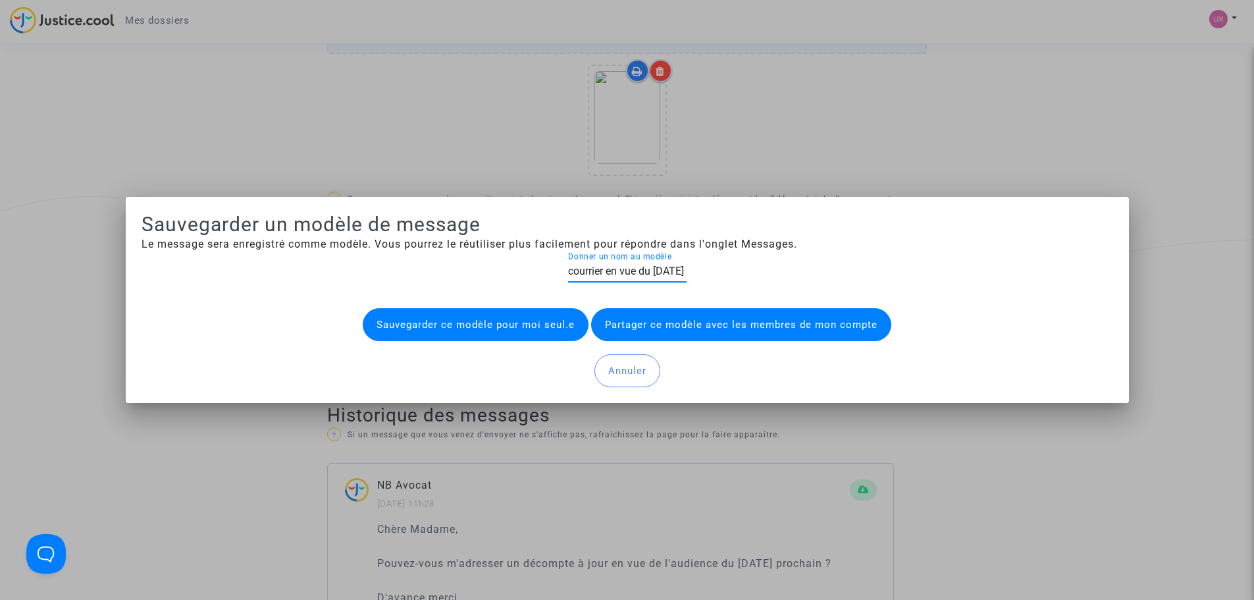
scroll to position [0, 12]
type input "courrier en vue du [DATE]"
click at [472, 320] on button "Sauvegarder ce modèle pour moi seul.e" at bounding box center [476, 324] width 226 height 33
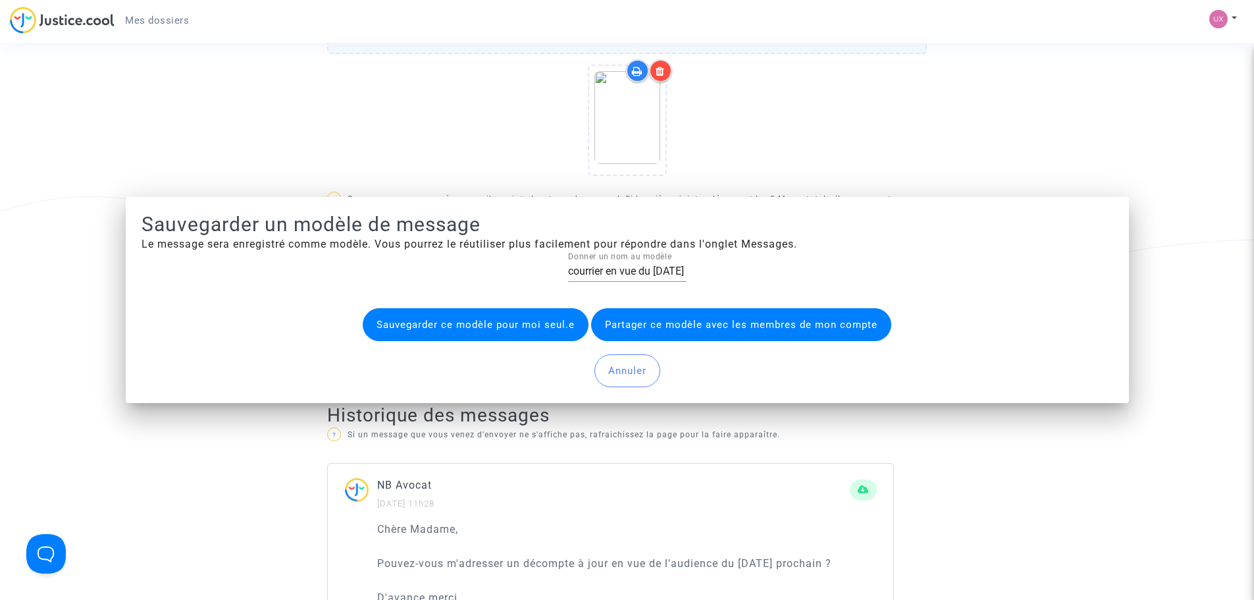
scroll to position [856, 0]
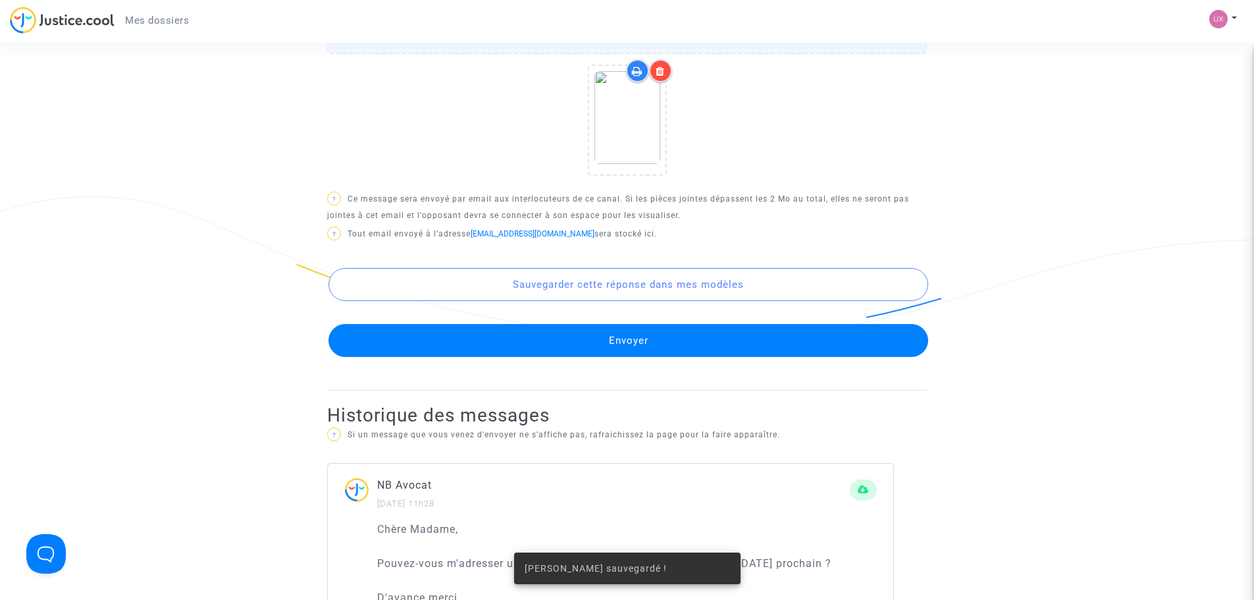
click at [545, 357] on button "Envoyer" at bounding box center [628, 340] width 600 height 33
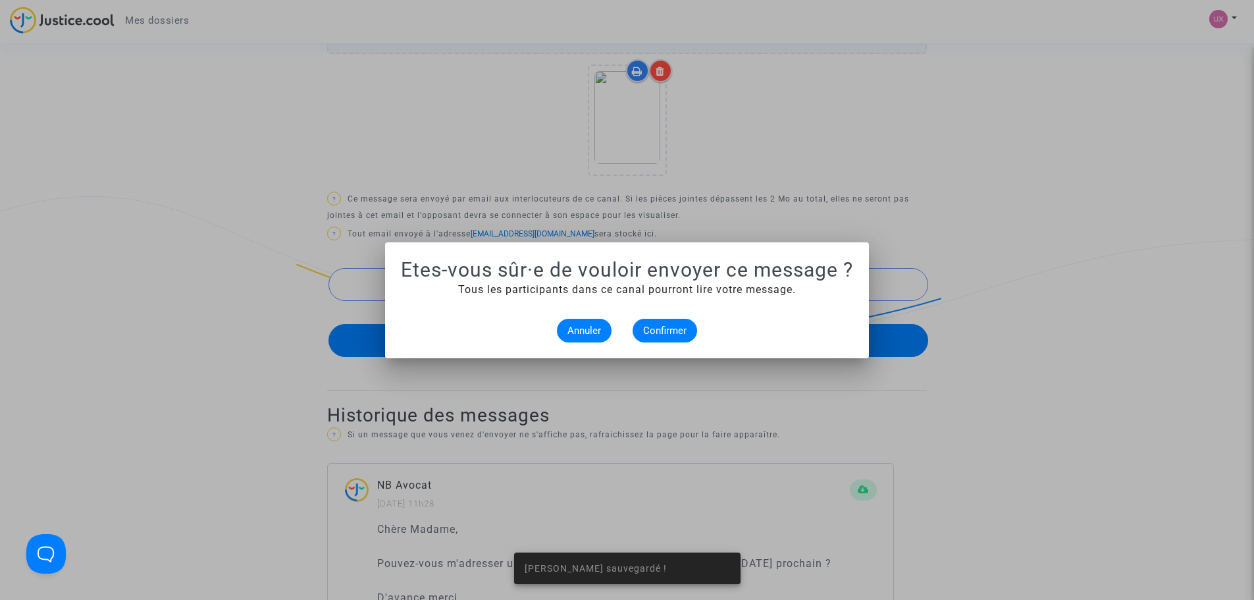
scroll to position [0, 0]
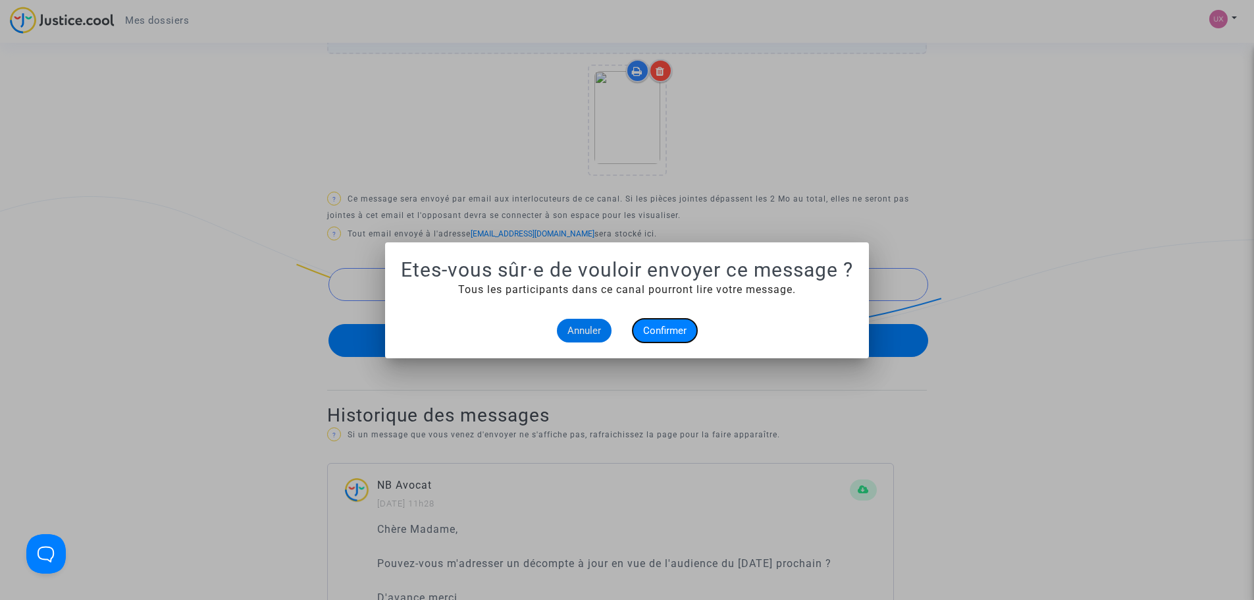
click at [653, 328] on span "Confirmer" at bounding box center [664, 330] width 43 height 12
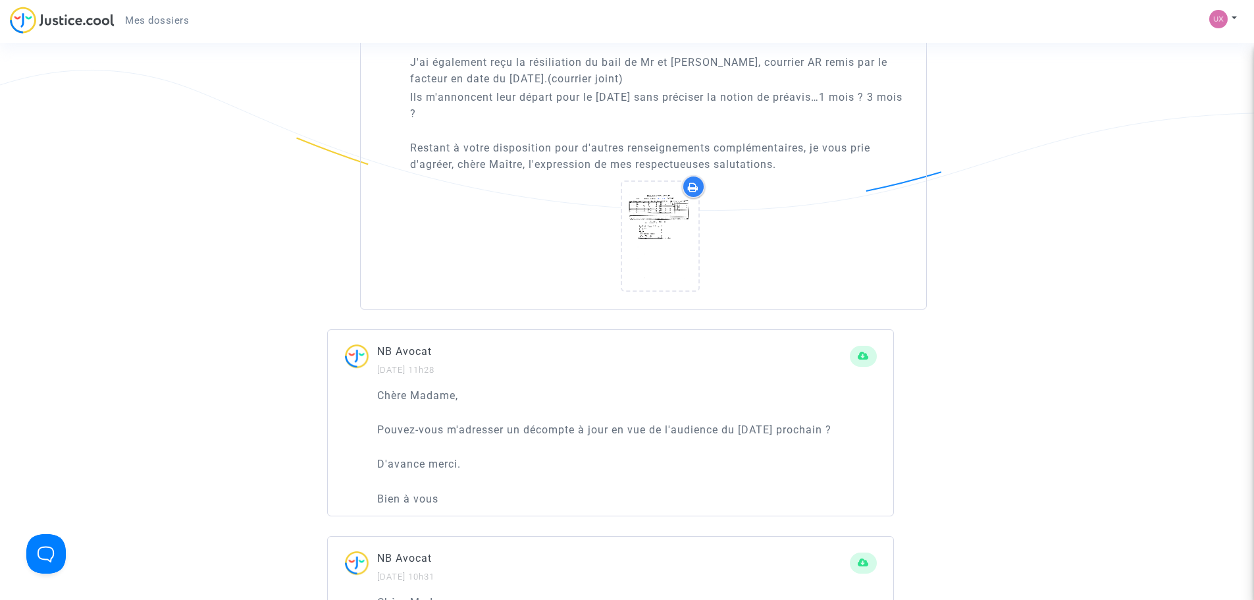
scroll to position [987, 0]
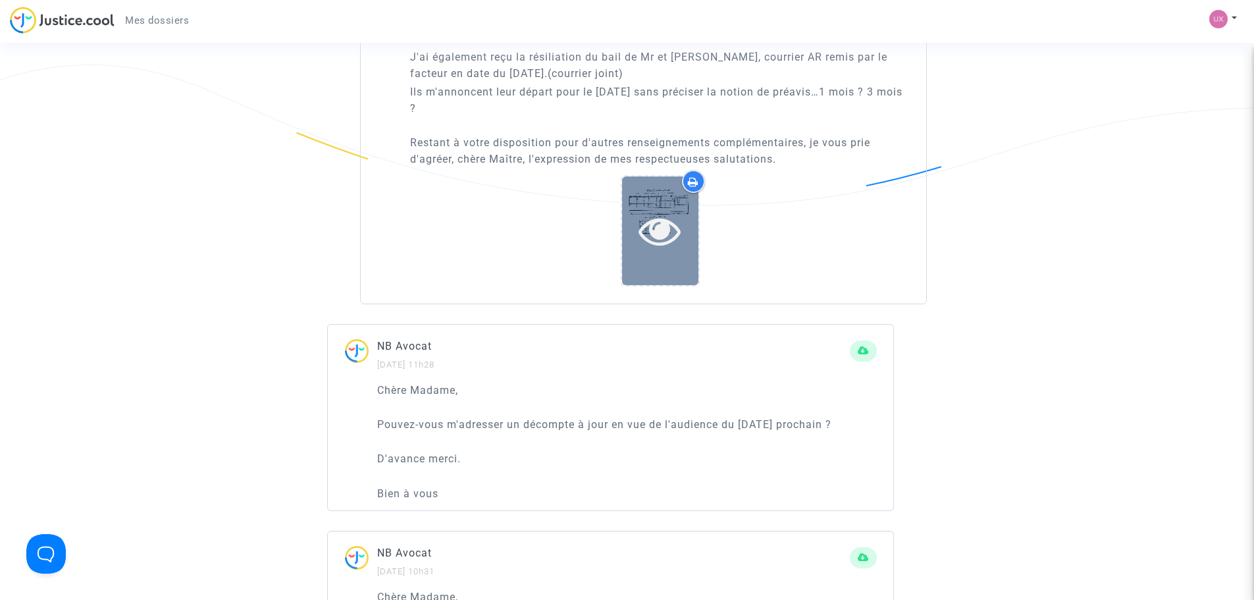
click at [653, 251] on icon at bounding box center [659, 230] width 43 height 42
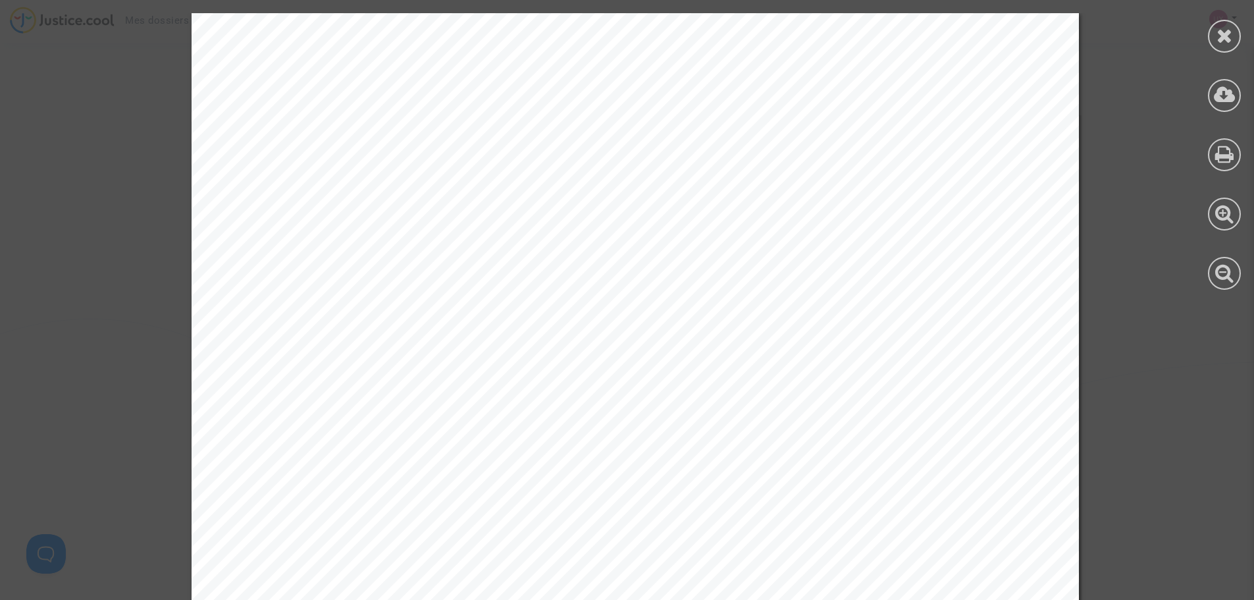
scroll to position [724, 0]
drag, startPoint x: 1219, startPoint y: 32, endPoint x: 1156, endPoint y: 27, distance: 63.4
click at [1218, 32] on icon at bounding box center [1224, 36] width 16 height 20
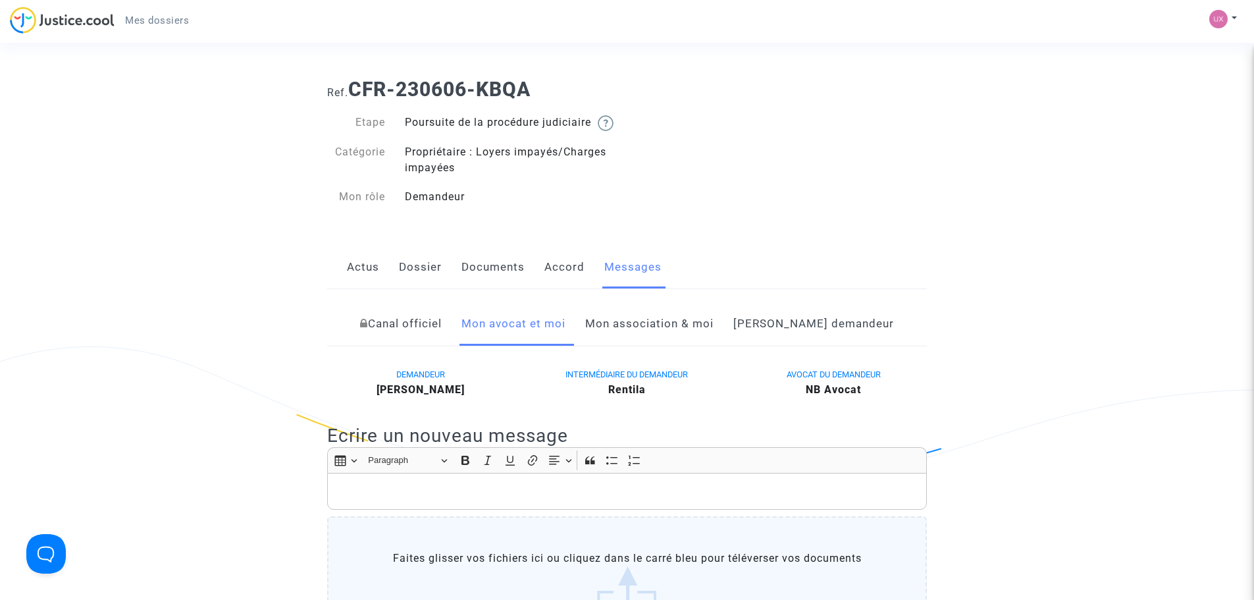
scroll to position [0, 0]
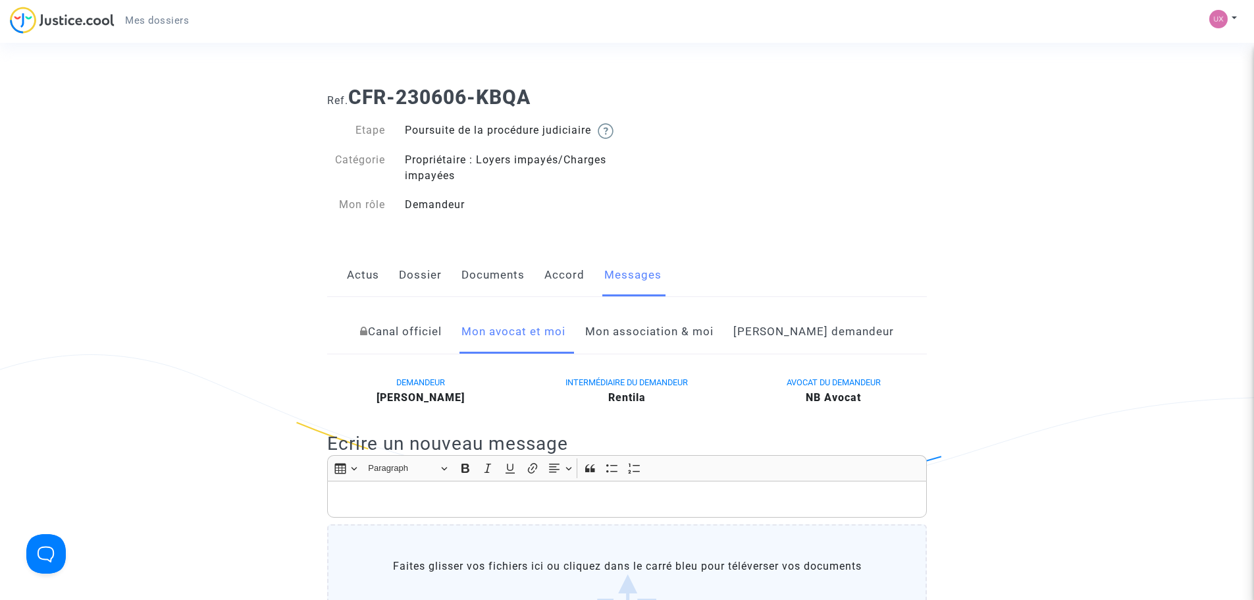
drag, startPoint x: 1247, startPoint y: 1, endPoint x: 882, endPoint y: 90, distance: 375.2
click at [892, 90] on h1 "Ref. CFR-230606-KBQA" at bounding box center [627, 98] width 600 height 24
